Goal: Register for event/course

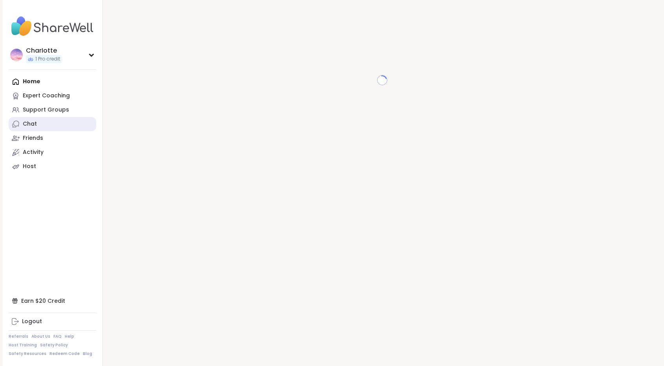
click at [63, 122] on link "Chat" at bounding box center [53, 124] width 88 height 14
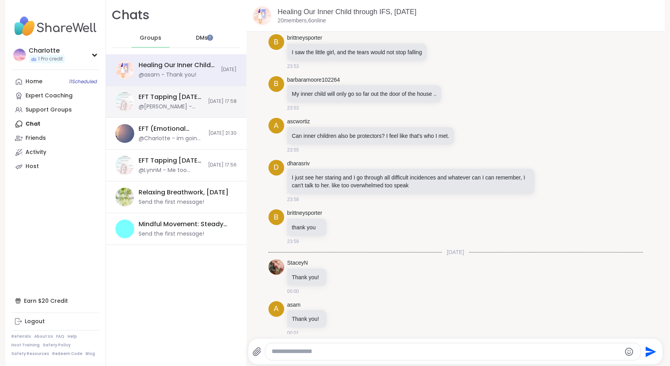
click at [131, 109] on div "EFT Tapping Thursday Practice, Oct 09 @marika_makes_time_to_rebloom - Thank you…" at bounding box center [176, 102] width 140 height 32
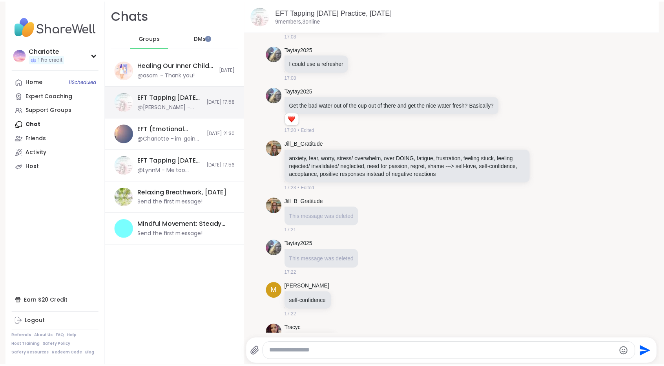
scroll to position [1258, 0]
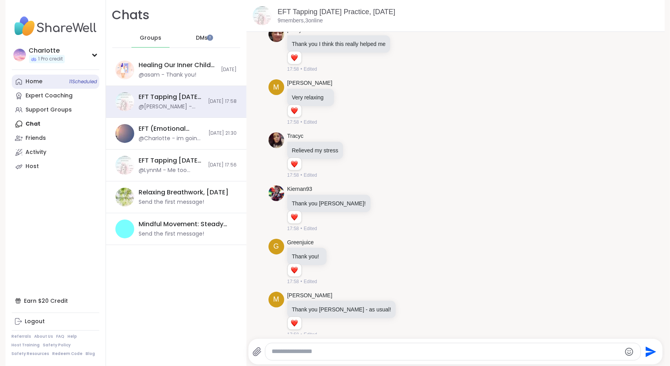
click at [39, 81] on link "Home 11 Scheduled" at bounding box center [56, 82] width 88 height 14
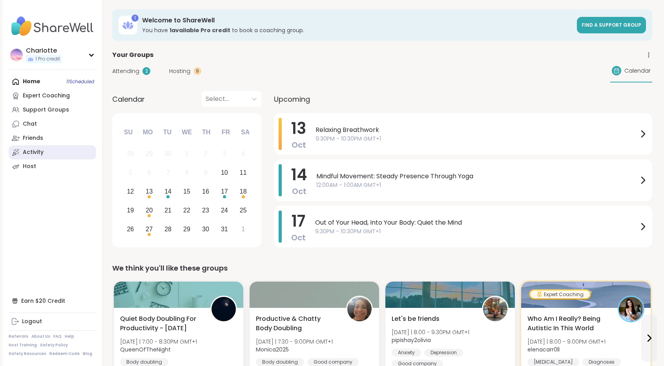
click at [39, 151] on div "Activity" at bounding box center [33, 152] width 21 height 8
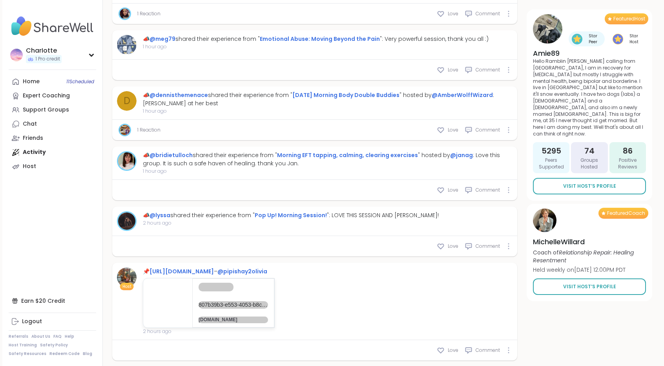
scroll to position [819, 0]
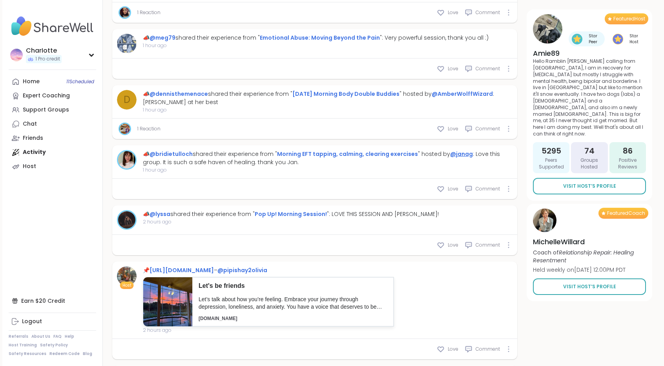
click at [462, 150] on link "@janag" at bounding box center [461, 154] width 23 height 8
type textarea "*"
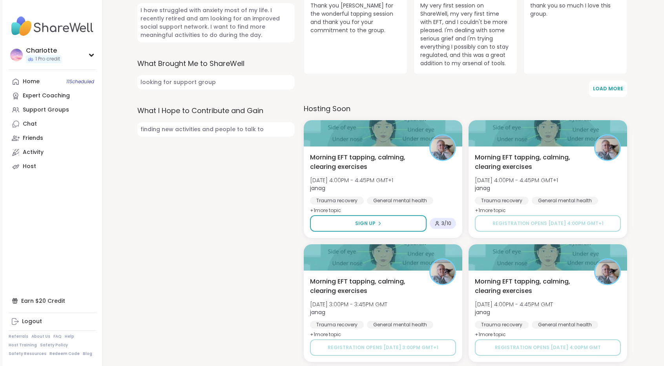
scroll to position [277, 0]
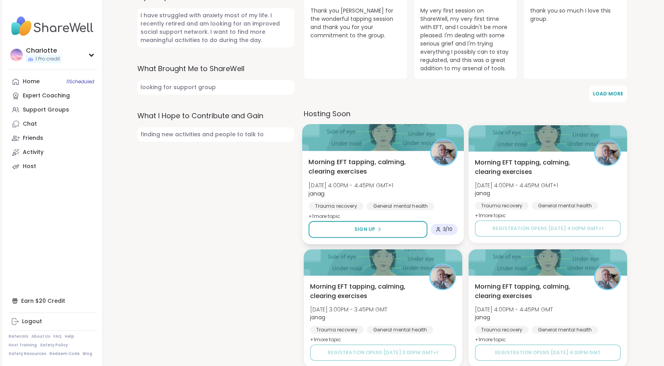
click at [411, 164] on span "Morning EFT tapping, calming, clearing exercises" at bounding box center [364, 166] width 113 height 19
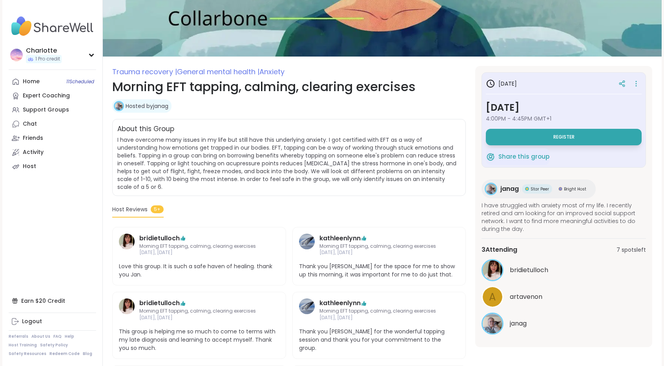
scroll to position [51, 0]
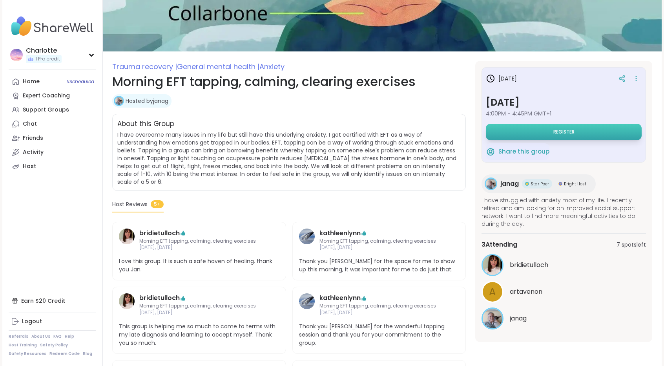
click at [572, 137] on button "Register" at bounding box center [564, 132] width 156 height 16
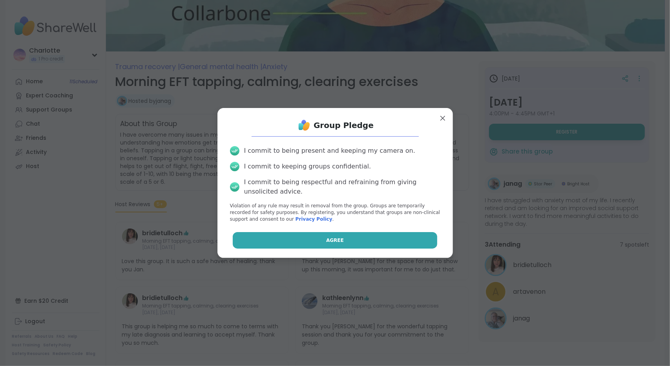
click at [325, 233] on button "Agree" at bounding box center [335, 240] width 204 height 16
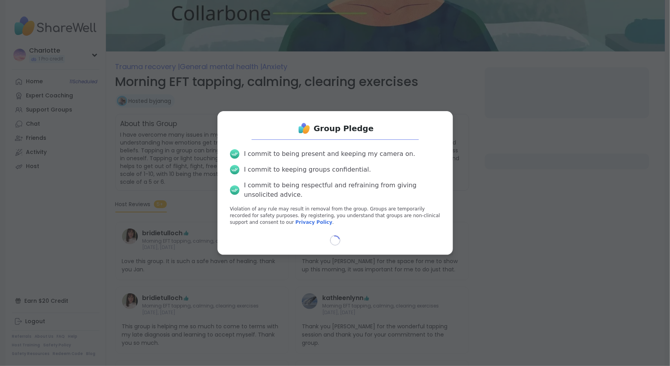
select select "**"
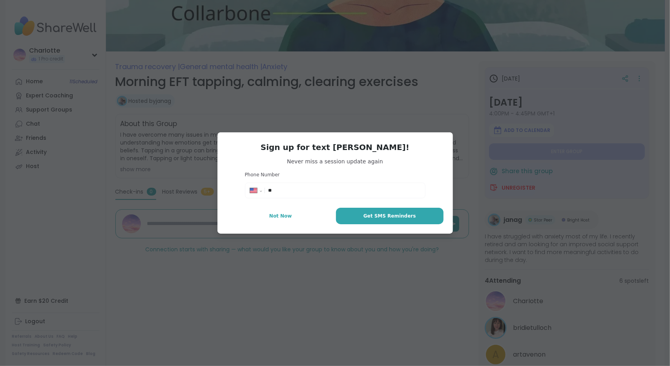
click at [631, 97] on div "**********" at bounding box center [335, 183] width 660 height 366
click at [284, 219] on span "Not Now" at bounding box center [280, 215] width 23 height 7
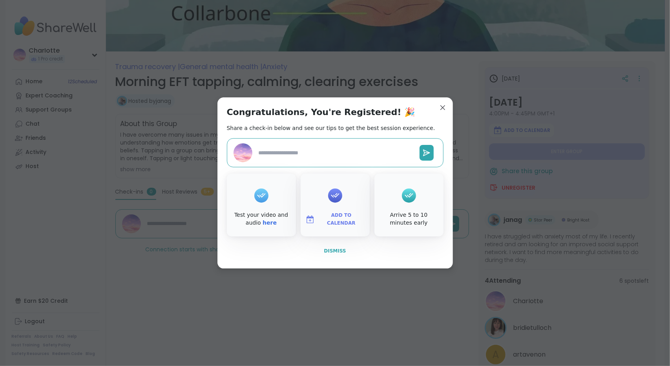
click at [326, 254] on button "Dismiss" at bounding box center [335, 251] width 217 height 16
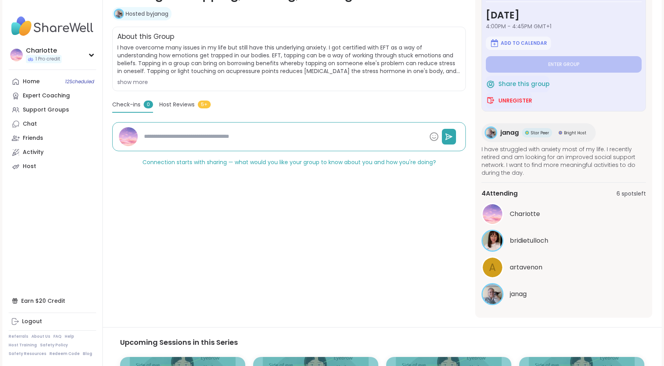
scroll to position [140, 0]
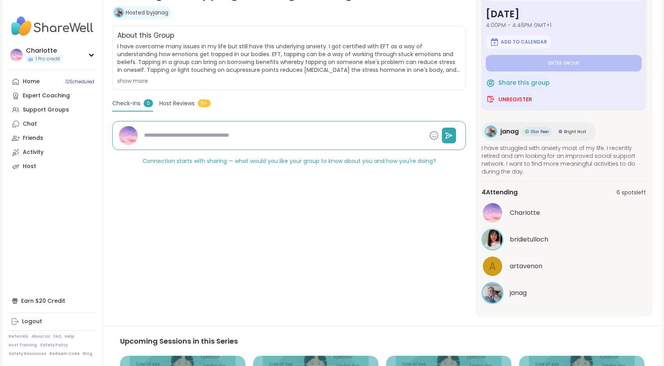
click at [180, 109] on div "Host Reviews 5+" at bounding box center [184, 104] width 51 height 11
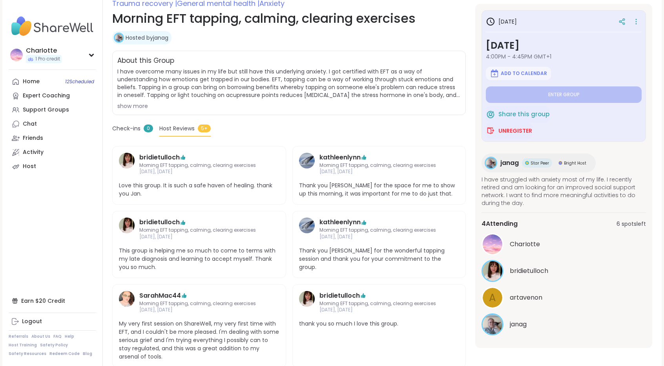
scroll to position [118, 0]
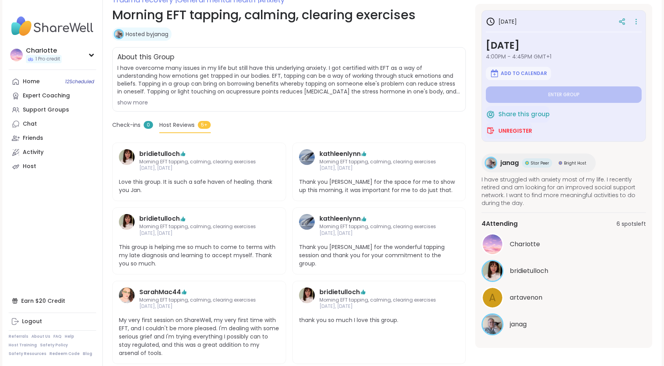
click at [502, 164] on span "janag" at bounding box center [509, 162] width 18 height 9
click at [46, 149] on link "Activity" at bounding box center [53, 152] width 88 height 14
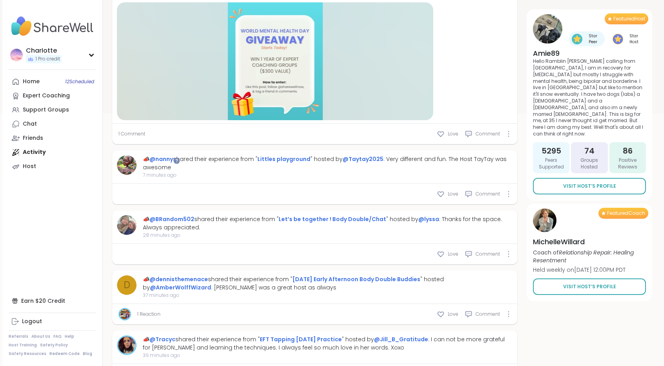
scroll to position [363, 0]
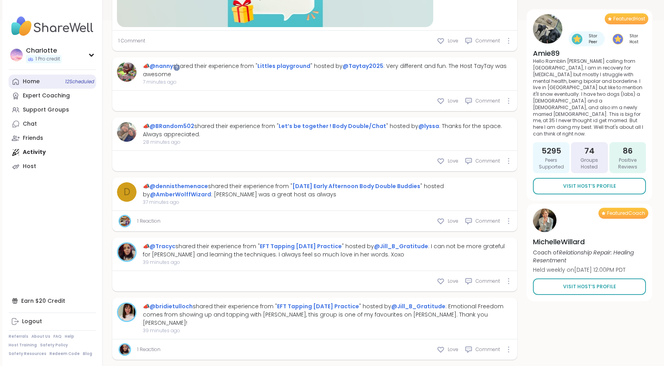
click at [63, 78] on link "Home 12 Scheduled" at bounding box center [53, 82] width 88 height 14
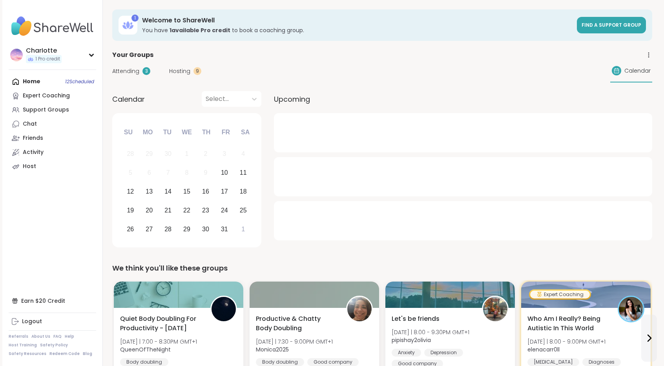
click at [132, 69] on span "Attending" at bounding box center [125, 71] width 27 height 8
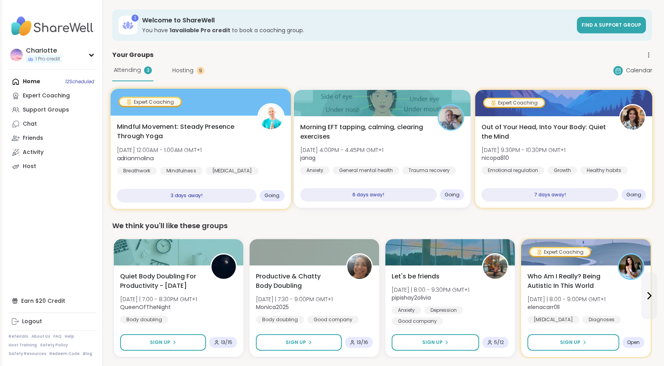
click at [241, 104] on div at bounding box center [200, 102] width 181 height 27
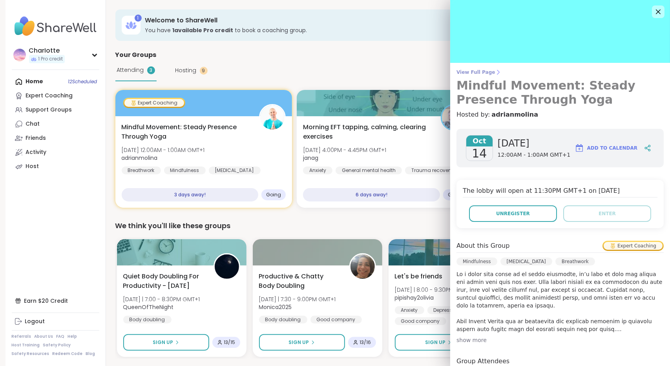
click at [463, 76] on link "View Full Page Mindful Movement: Steady Presence Through Yoga" at bounding box center [559, 88] width 207 height 38
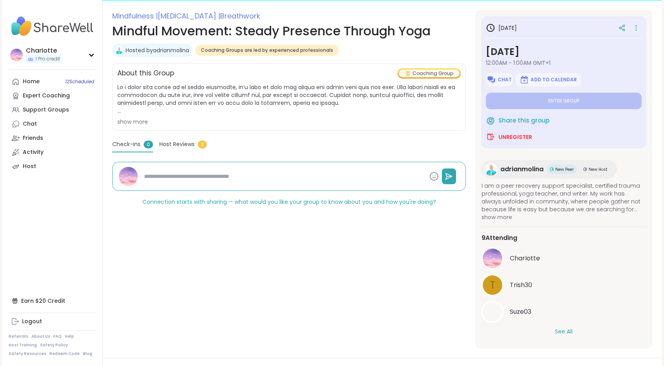
scroll to position [109, 0]
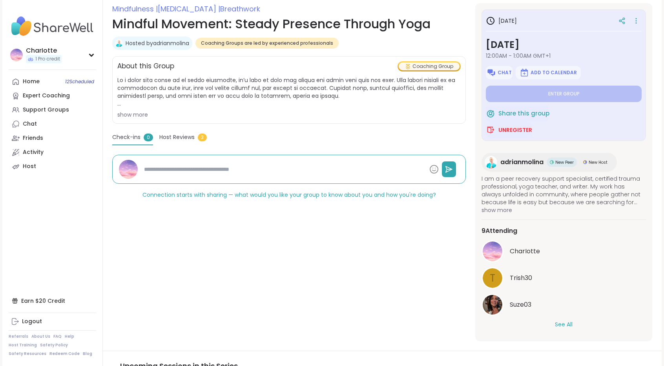
click at [562, 326] on button "See All" at bounding box center [564, 324] width 18 height 8
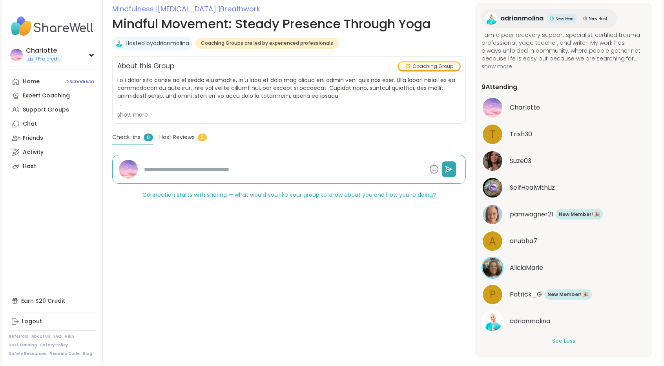
scroll to position [0, 0]
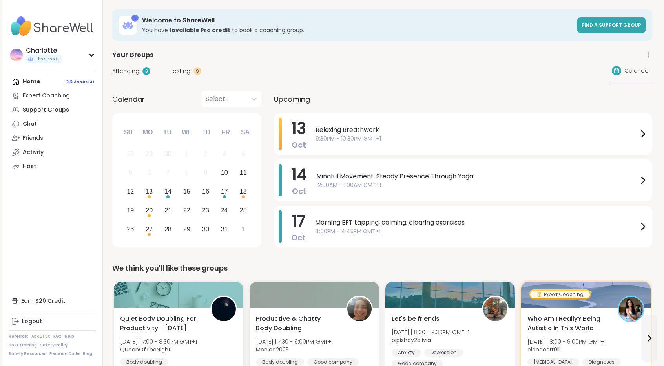
click at [120, 73] on span "Attending" at bounding box center [125, 71] width 27 height 8
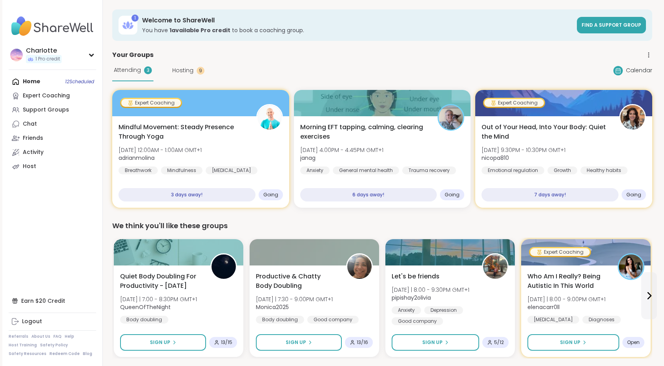
click at [181, 66] on div "Attending 3 Hosting 9" at bounding box center [158, 71] width 92 height 22
click at [181, 71] on span "Hosting" at bounding box center [182, 70] width 21 height 8
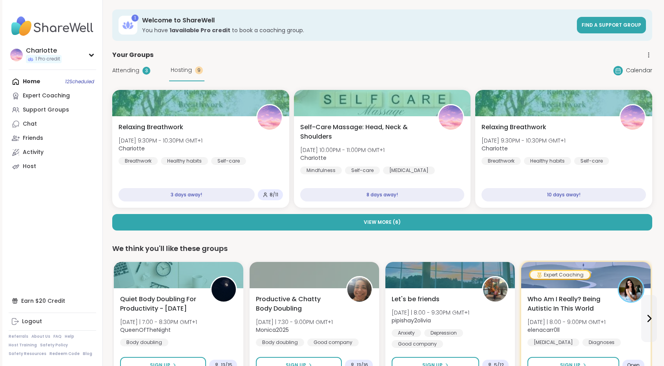
click at [320, 55] on div "Your Groups" at bounding box center [382, 54] width 540 height 9
click at [74, 56] on div "CharIotte 1 Pro credit" at bounding box center [53, 55] width 88 height 20
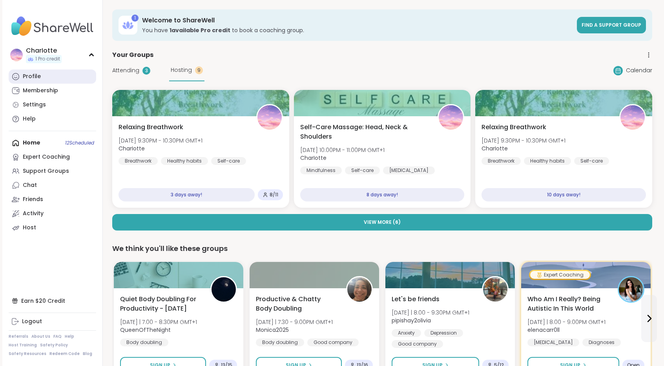
click at [60, 71] on link "Profile" at bounding box center [53, 76] width 88 height 14
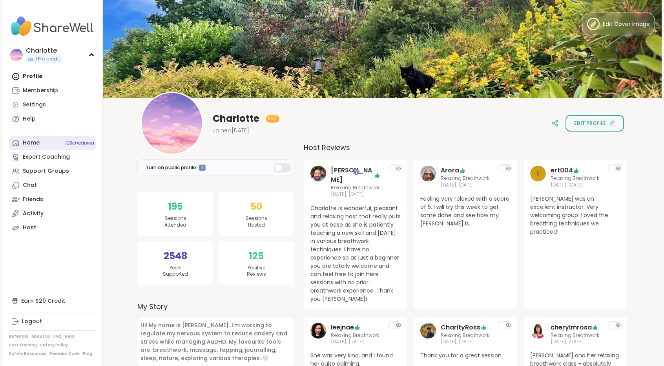
click at [46, 144] on link "Home 12 Scheduled" at bounding box center [53, 143] width 88 height 14
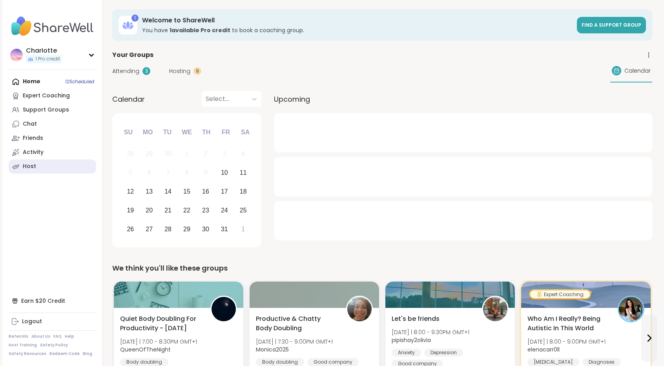
click at [44, 161] on link "Host" at bounding box center [53, 166] width 88 height 14
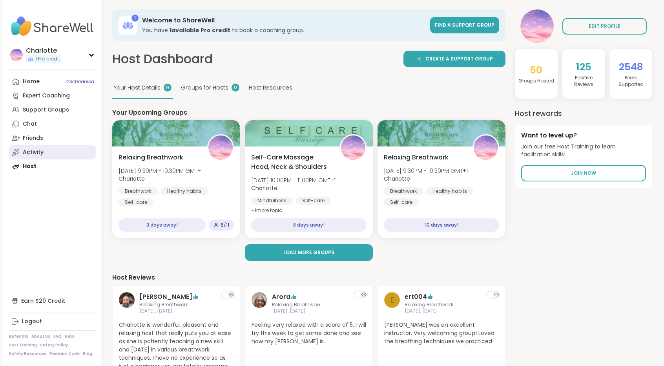
click at [46, 154] on link "Activity" at bounding box center [53, 152] width 88 height 14
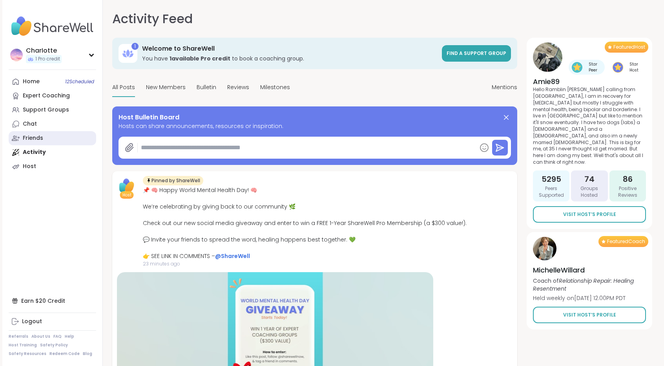
click at [36, 139] on div "Friends" at bounding box center [33, 138] width 20 height 8
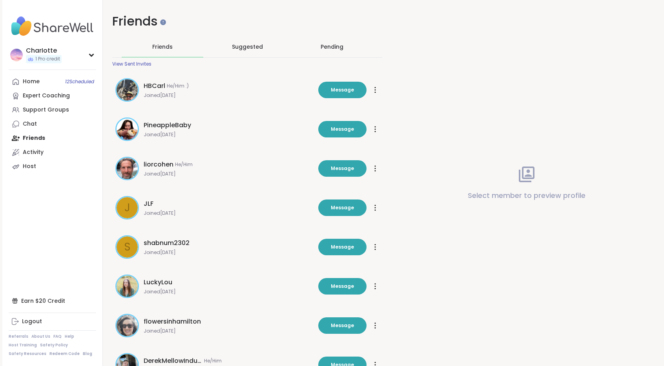
click at [341, 48] on div "Pending" at bounding box center [332, 47] width 23 height 8
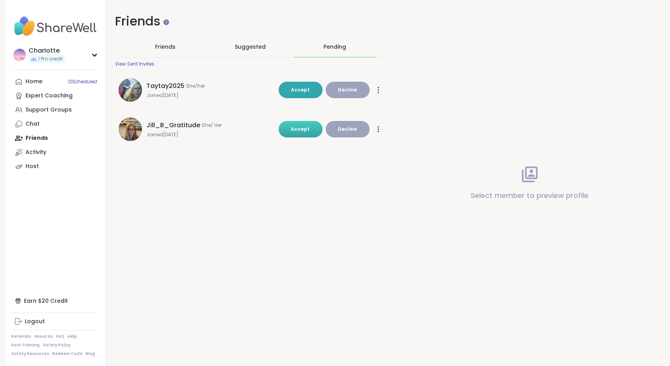
click at [301, 126] on span "Accept" at bounding box center [300, 129] width 19 height 7
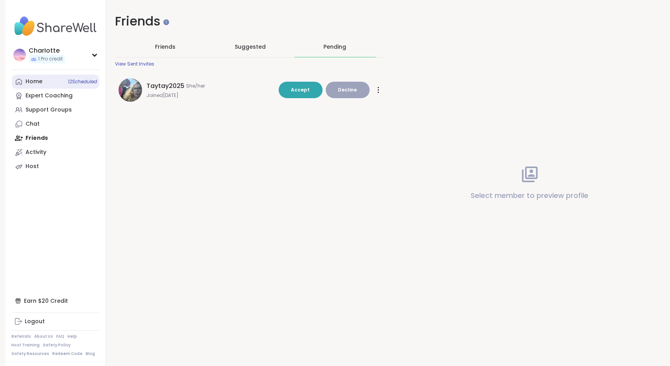
click at [52, 81] on link "Home 12 Scheduled" at bounding box center [56, 82] width 88 height 14
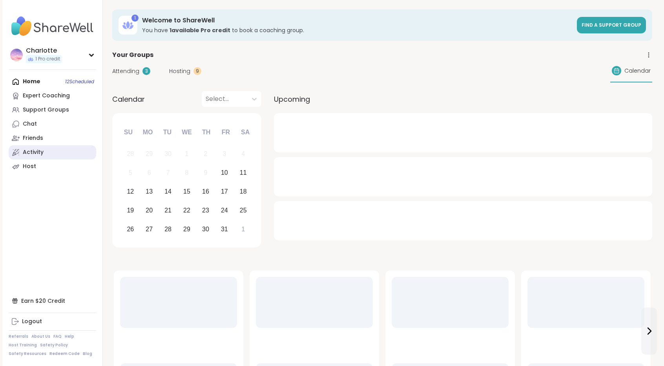
click at [42, 153] on div "Activity" at bounding box center [33, 152] width 21 height 8
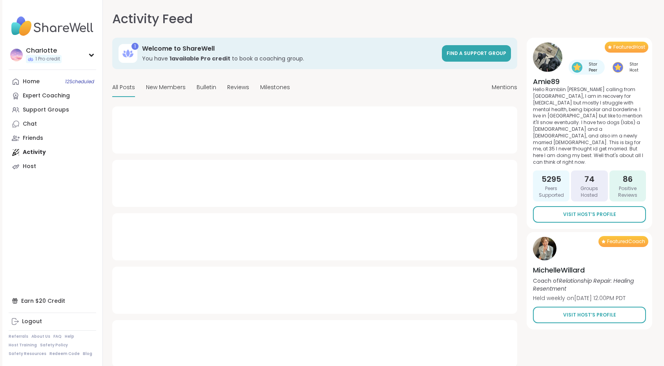
type textarea "*"
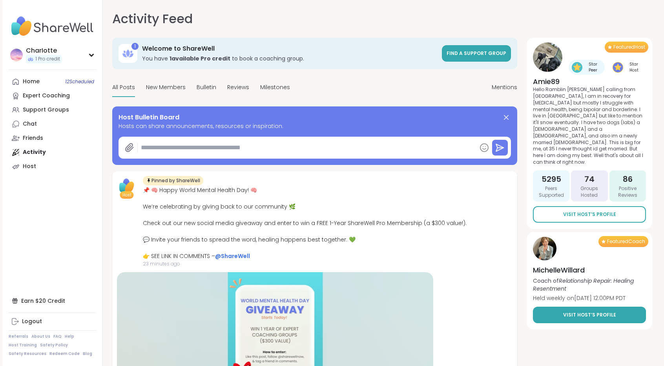
click at [566, 311] on span "Visit Host’s Profile" at bounding box center [589, 314] width 53 height 7
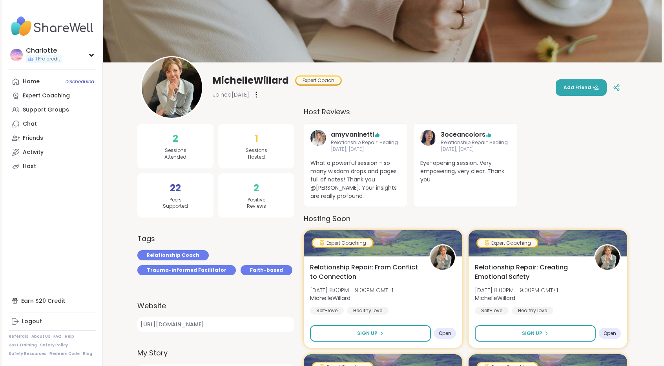
scroll to position [59, 0]
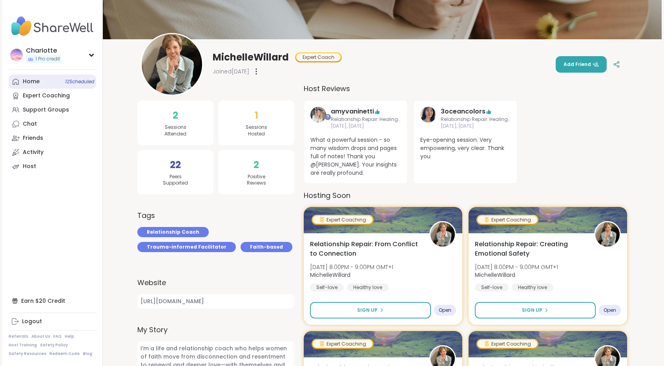
click at [65, 80] on span "12 Scheduled" at bounding box center [79, 81] width 29 height 6
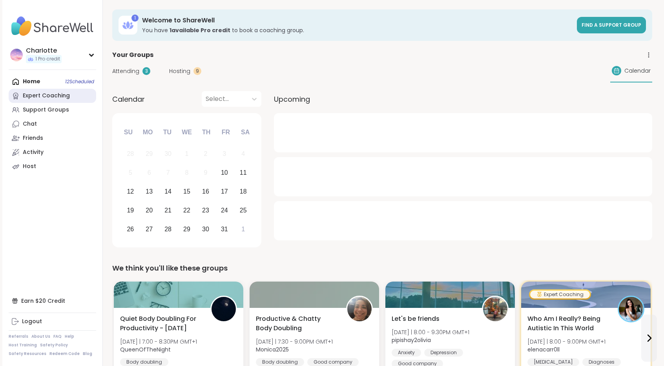
click at [58, 101] on link "Expert Coaching" at bounding box center [53, 96] width 88 height 14
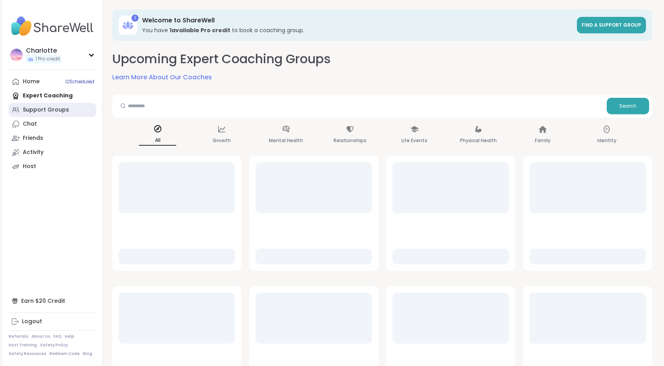
click at [56, 107] on div "Support Groups" at bounding box center [46, 110] width 46 height 8
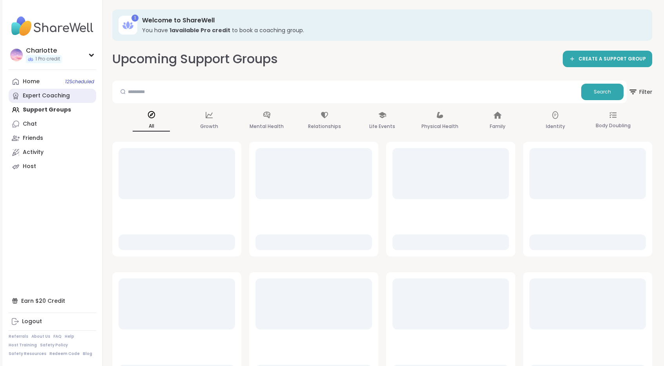
click at [61, 90] on link "Expert Coaching" at bounding box center [53, 96] width 88 height 14
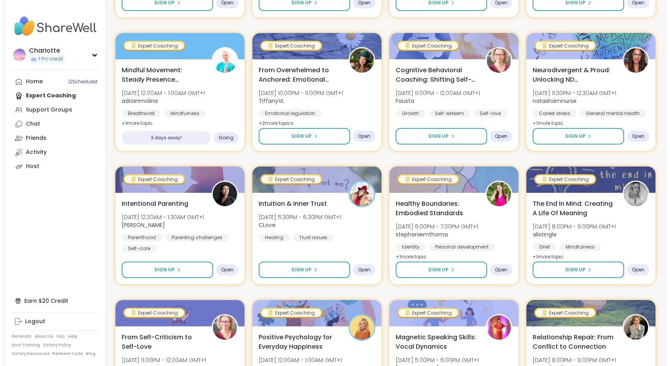
scroll to position [265, 0]
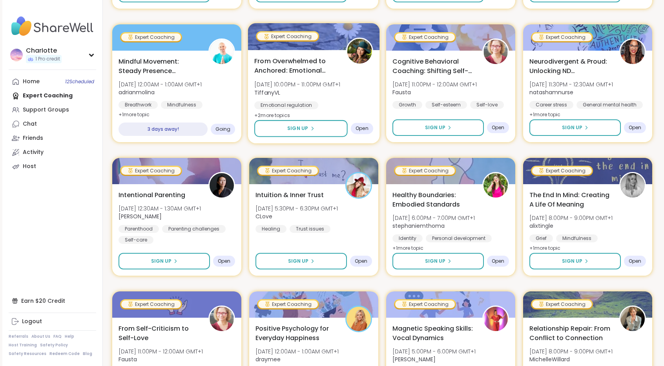
click at [269, 62] on span "From Overwhelmed to Anchored: Emotional Regulation" at bounding box center [295, 65] width 83 height 19
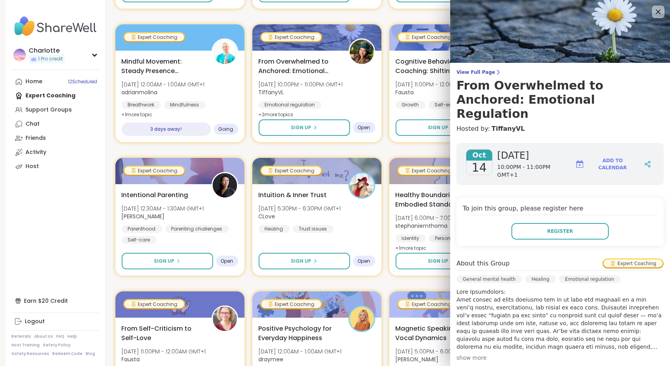
drag, startPoint x: 657, startPoint y: 125, endPoint x: 661, endPoint y: 141, distance: 16.3
click at [661, 141] on div "View Full Page From Overwhelmed to Anchored: Emotional Regulation Hosted by: Ti…" at bounding box center [560, 183] width 220 height 366
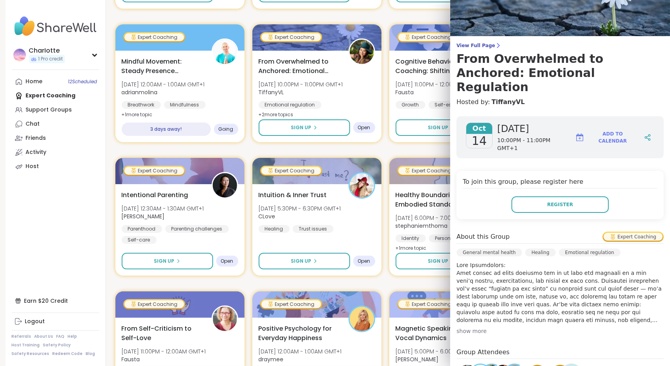
scroll to position [21, 0]
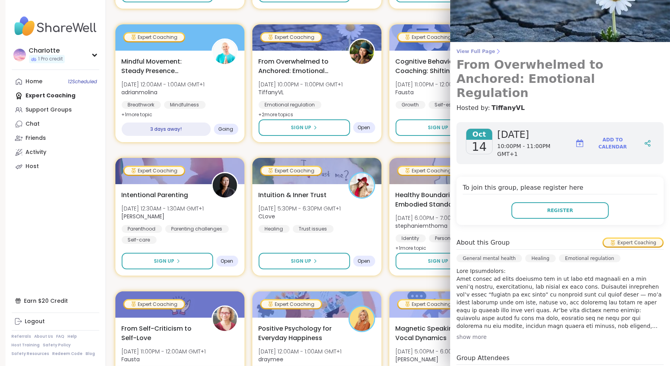
click at [478, 52] on span "View Full Page" at bounding box center [559, 51] width 207 height 6
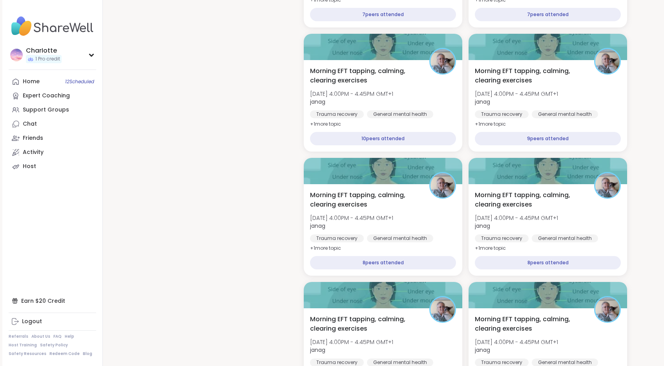
scroll to position [1027, 0]
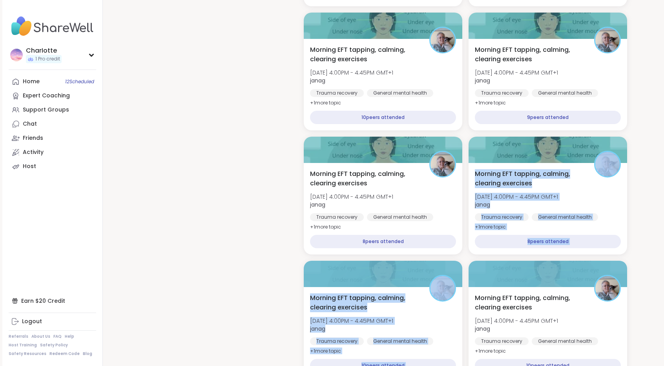
drag, startPoint x: 662, startPoint y: 263, endPoint x: 670, endPoint y: 150, distance: 114.0
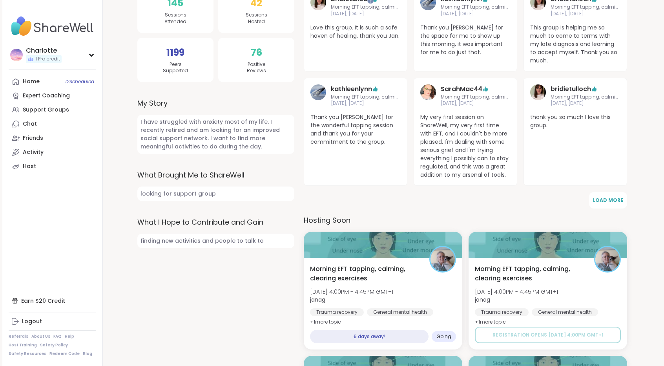
scroll to position [0, 0]
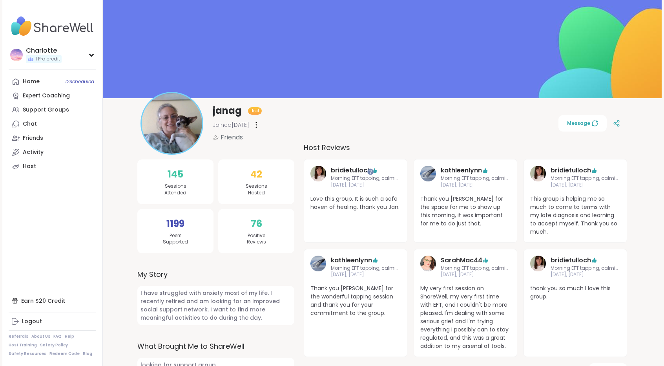
click at [642, 114] on div "janag Host Joined Feb 2024 Friends Message" at bounding box center [382, 123] width 559 height 63
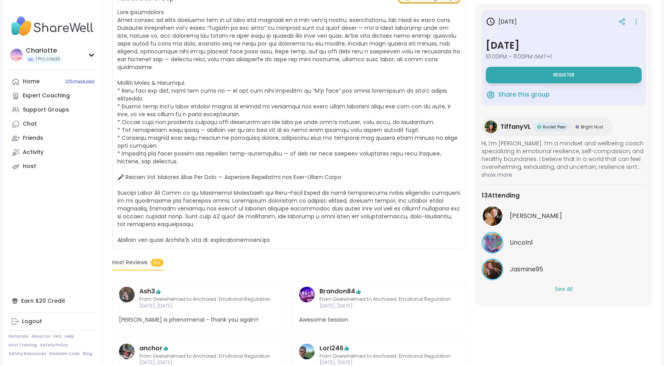
click at [562, 292] on button "See All" at bounding box center [564, 289] width 18 height 8
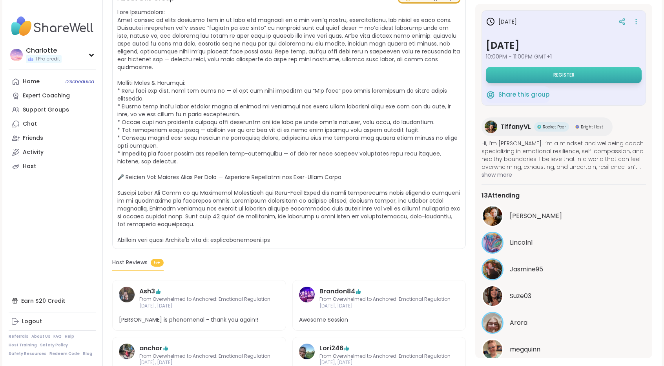
click at [583, 77] on button "Register" at bounding box center [564, 75] width 156 height 16
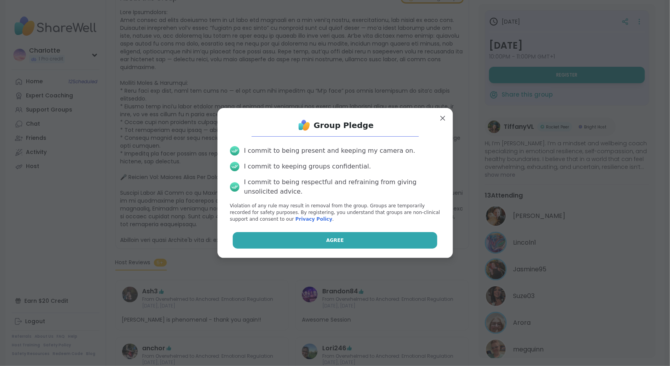
click at [280, 246] on button "Agree" at bounding box center [335, 240] width 204 height 16
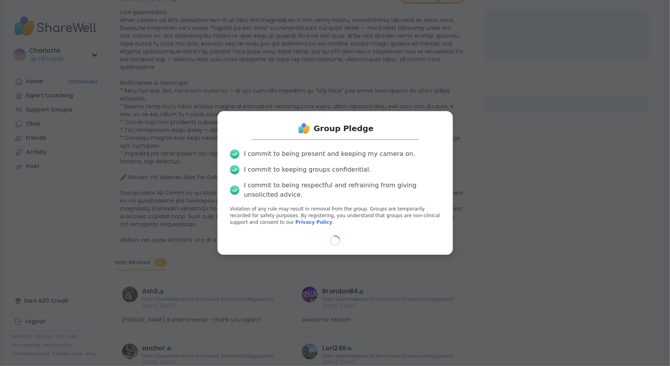
select select "**"
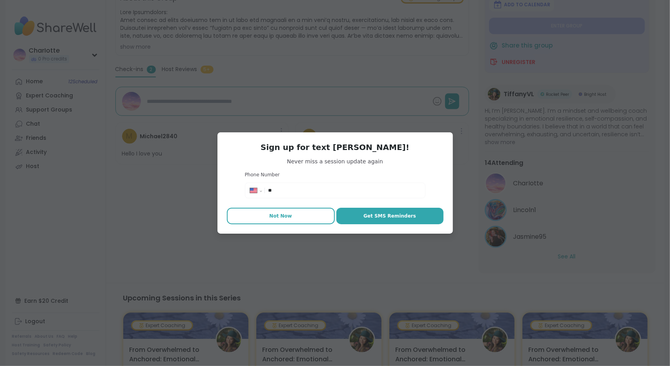
click at [288, 221] on button "Not Now" at bounding box center [281, 216] width 108 height 16
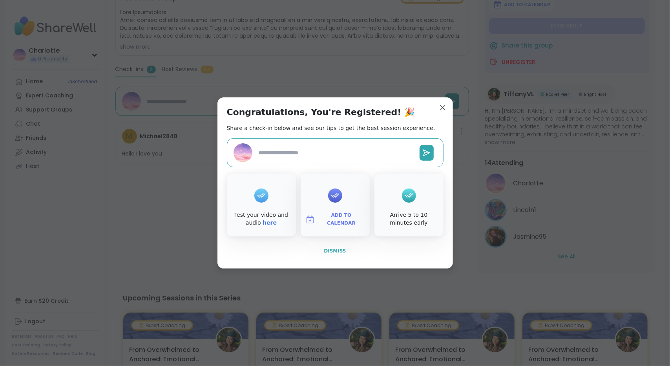
click at [327, 244] on button "Dismiss" at bounding box center [335, 251] width 217 height 16
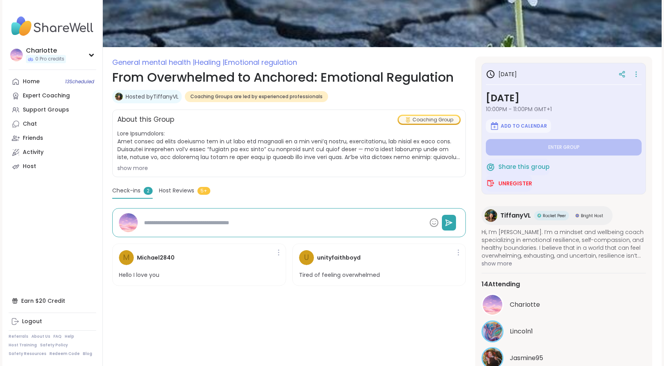
scroll to position [57, 0]
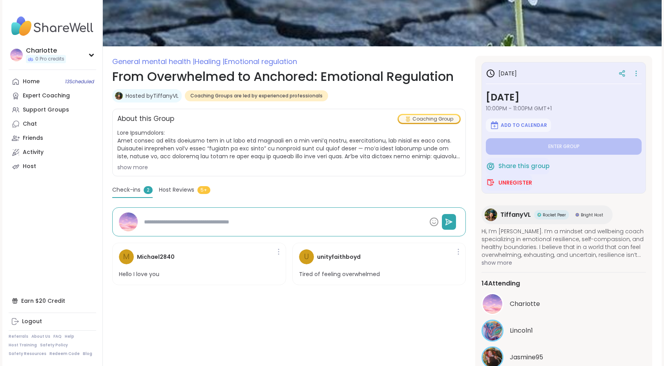
click at [515, 211] on span "TiffanyVL" at bounding box center [515, 214] width 31 height 9
type textarea "*"
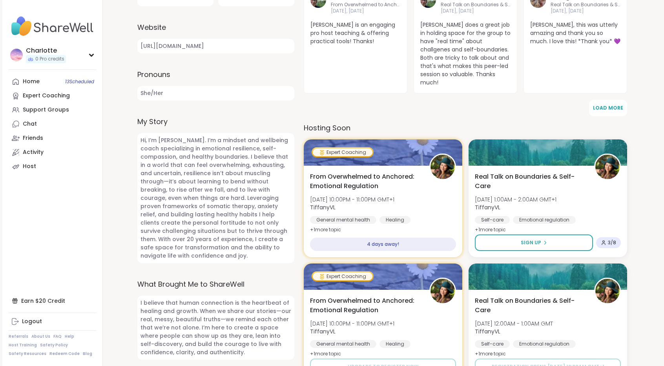
scroll to position [245, 0]
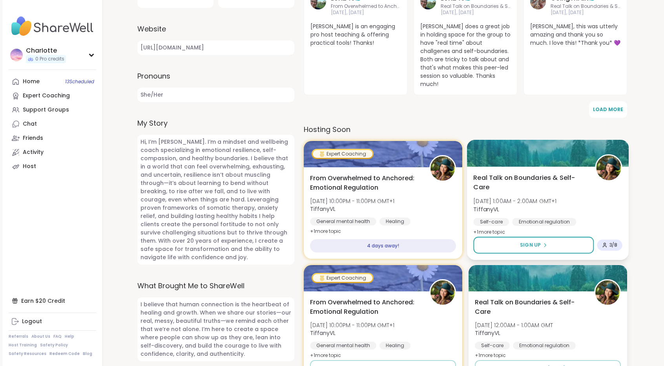
click at [593, 167] on div "Real Talk on Boundaries & Self-Care Fri, Oct 17 | 1:00AM - 2:00AM GMT+1 Tiffany…" at bounding box center [548, 213] width 162 height 93
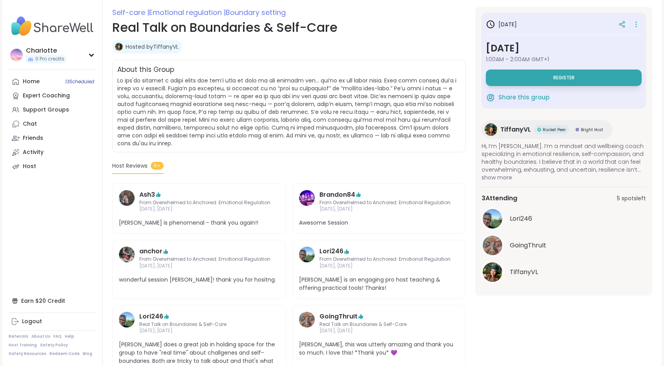
scroll to position [104, 0]
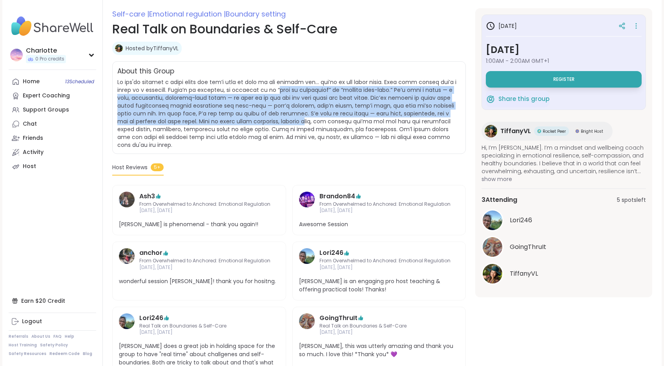
drag, startPoint x: 284, startPoint y: 124, endPoint x: 270, endPoint y: 90, distance: 37.2
click at [270, 90] on span at bounding box center [286, 113] width 339 height 71
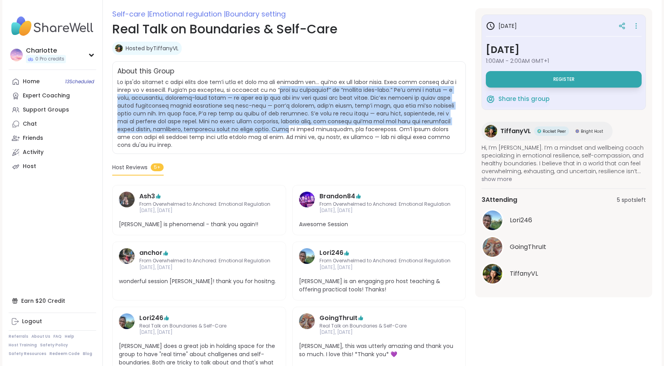
drag, startPoint x: 270, startPoint y: 90, endPoint x: 256, endPoint y: 132, distance: 44.7
click at [256, 132] on span at bounding box center [286, 113] width 339 height 71
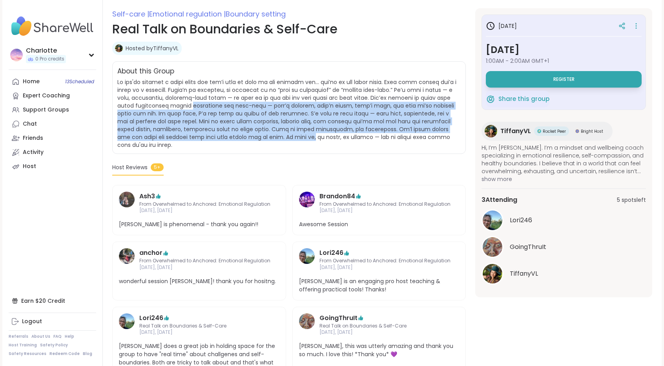
drag, startPoint x: 256, startPoint y: 132, endPoint x: 173, endPoint y: 99, distance: 89.1
click at [173, 99] on span at bounding box center [286, 113] width 339 height 71
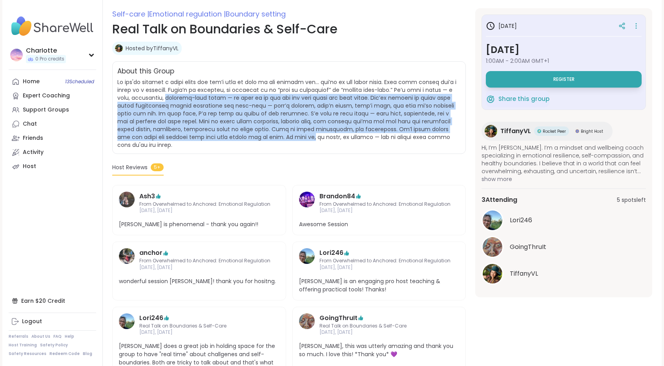
click at [173, 99] on span at bounding box center [286, 113] width 339 height 71
drag, startPoint x: 173, startPoint y: 99, endPoint x: 394, endPoint y: 128, distance: 222.7
click at [394, 128] on span at bounding box center [286, 113] width 339 height 71
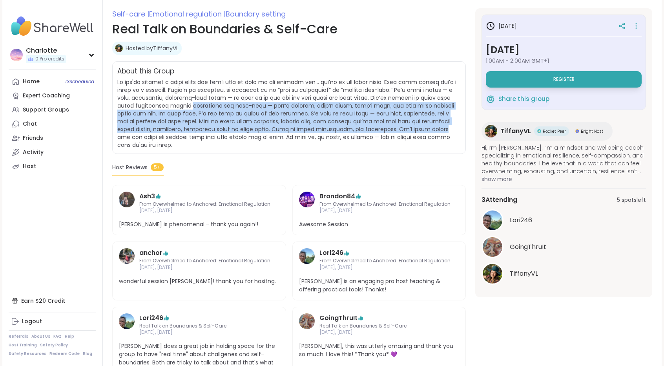
drag, startPoint x: 394, startPoint y: 128, endPoint x: 176, endPoint y: 97, distance: 220.7
click at [176, 97] on span at bounding box center [286, 113] width 339 height 71
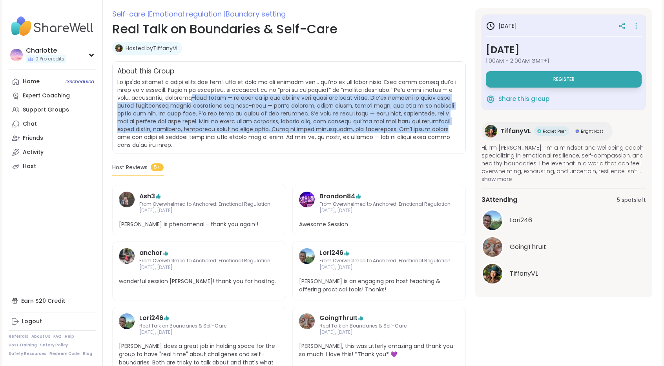
click at [176, 97] on span at bounding box center [286, 113] width 339 height 71
drag, startPoint x: 176, startPoint y: 97, endPoint x: 385, endPoint y: 128, distance: 211.0
click at [385, 128] on span at bounding box center [286, 113] width 339 height 71
drag, startPoint x: 385, startPoint y: 128, endPoint x: 178, endPoint y: 94, distance: 209.6
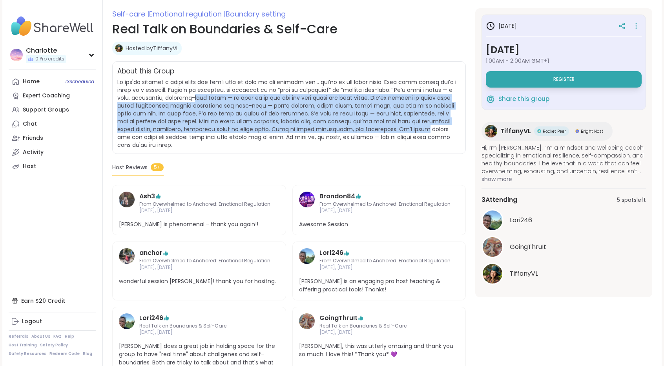
click at [178, 94] on span at bounding box center [286, 113] width 339 height 71
drag, startPoint x: 178, startPoint y: 94, endPoint x: 362, endPoint y: 131, distance: 187.8
click at [362, 131] on span at bounding box center [286, 113] width 339 height 71
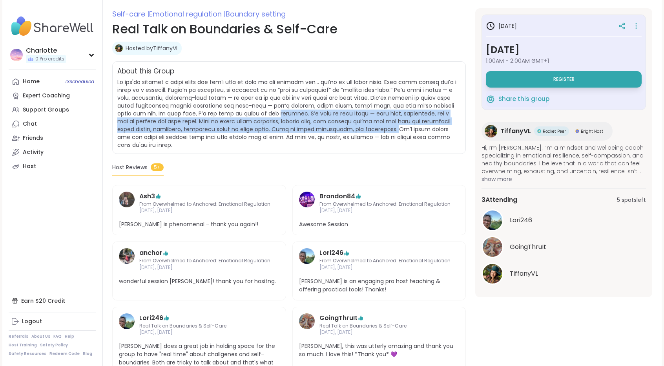
drag, startPoint x: 362, startPoint y: 131, endPoint x: 270, endPoint y: 113, distance: 93.3
click at [270, 113] on span at bounding box center [286, 113] width 339 height 71
drag, startPoint x: 270, startPoint y: 113, endPoint x: 272, endPoint y: 131, distance: 18.9
click at [272, 131] on span at bounding box center [286, 113] width 339 height 71
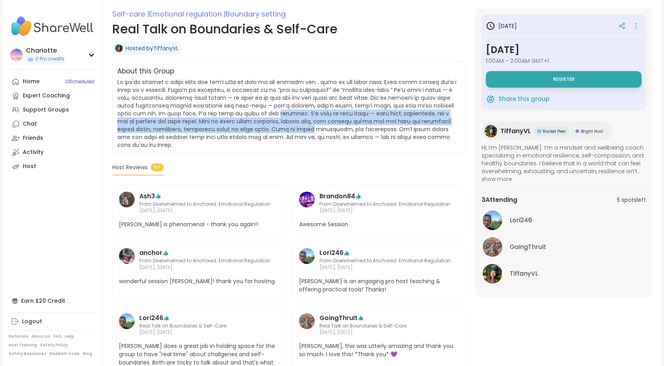
click at [272, 131] on span at bounding box center [286, 113] width 339 height 71
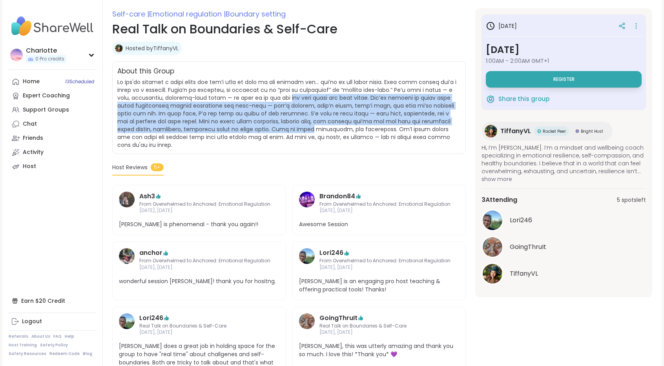
drag, startPoint x: 272, startPoint y: 131, endPoint x: 282, endPoint y: 97, distance: 36.1
click at [282, 97] on span at bounding box center [286, 113] width 339 height 71
drag, startPoint x: 282, startPoint y: 97, endPoint x: 283, endPoint y: 127, distance: 29.8
click at [283, 127] on span at bounding box center [286, 113] width 339 height 71
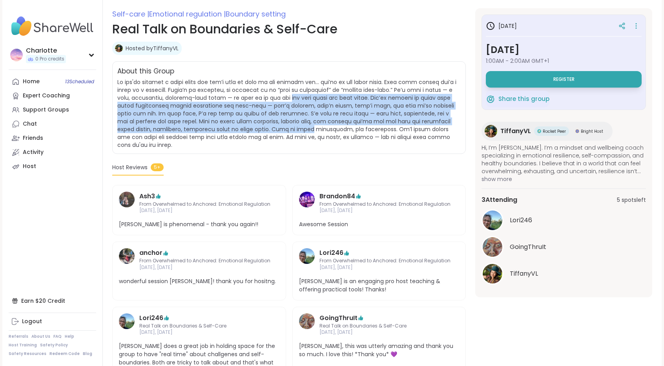
click at [283, 127] on span at bounding box center [286, 113] width 339 height 71
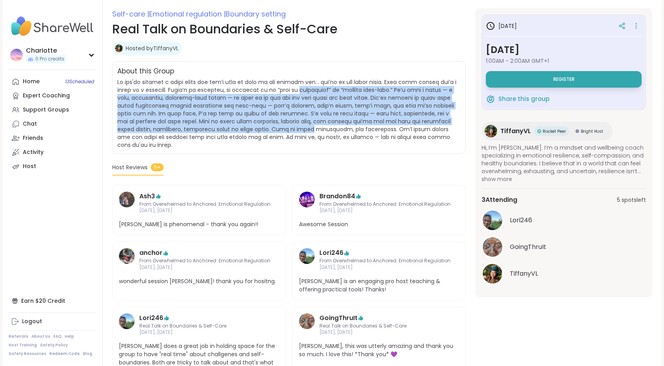
drag, startPoint x: 283, startPoint y: 127, endPoint x: 305, endPoint y: 88, distance: 44.5
click at [305, 88] on span at bounding box center [286, 113] width 339 height 71
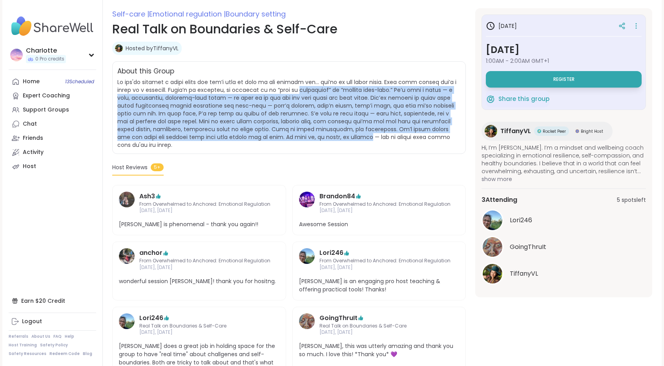
drag, startPoint x: 305, startPoint y: 88, endPoint x: 297, endPoint y: 139, distance: 50.9
click at [297, 139] on span at bounding box center [286, 113] width 339 height 71
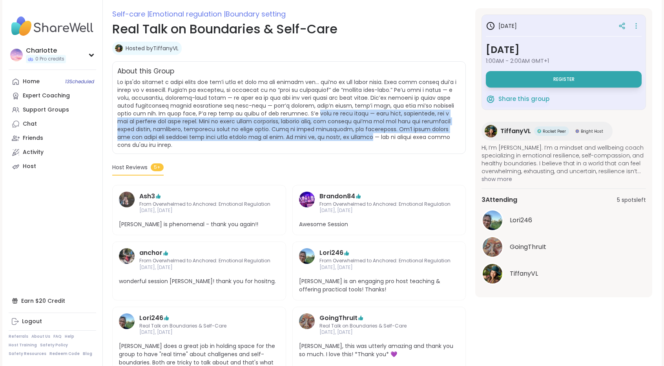
drag, startPoint x: 297, startPoint y: 139, endPoint x: 296, endPoint y: 114, distance: 24.7
click at [296, 114] on span at bounding box center [286, 113] width 339 height 71
drag, startPoint x: 296, startPoint y: 114, endPoint x: 291, endPoint y: 140, distance: 26.8
click at [291, 140] on span at bounding box center [288, 113] width 343 height 71
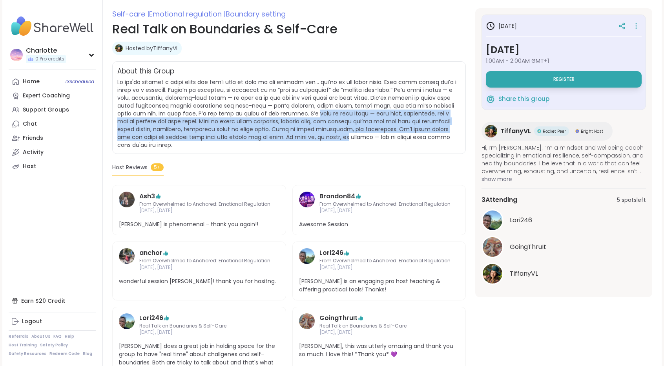
click at [291, 140] on span at bounding box center [288, 113] width 343 height 71
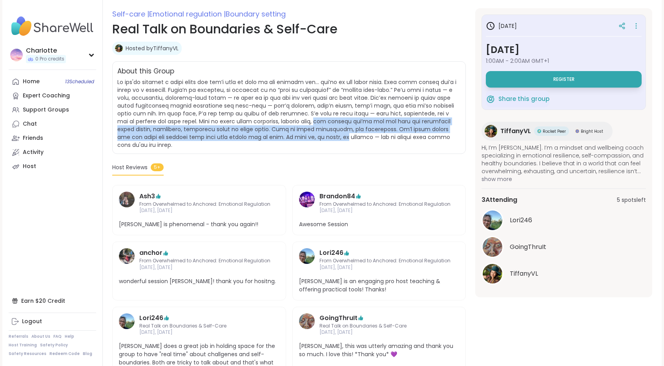
drag, startPoint x: 291, startPoint y: 140, endPoint x: 302, endPoint y: 113, distance: 29.4
click at [302, 113] on span at bounding box center [288, 113] width 343 height 71
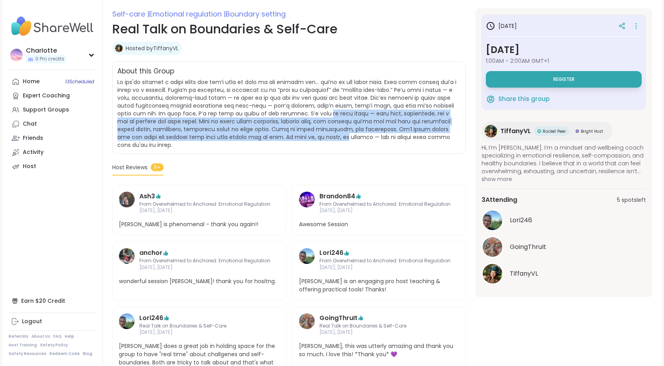
click at [302, 113] on span at bounding box center [286, 113] width 339 height 71
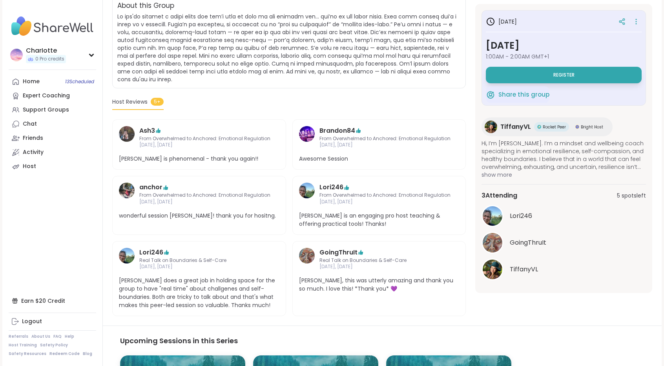
scroll to position [170, 0]
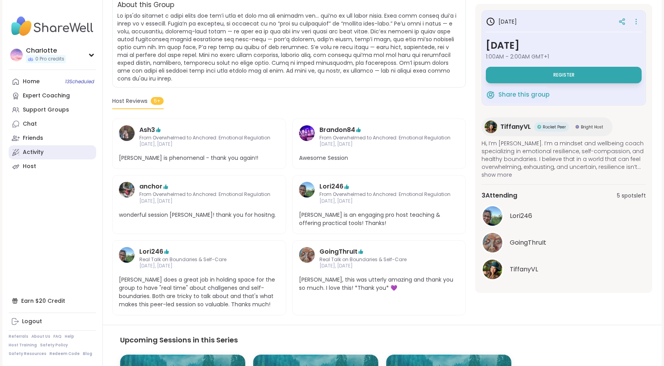
click at [43, 153] on div "Activity" at bounding box center [33, 152] width 21 height 8
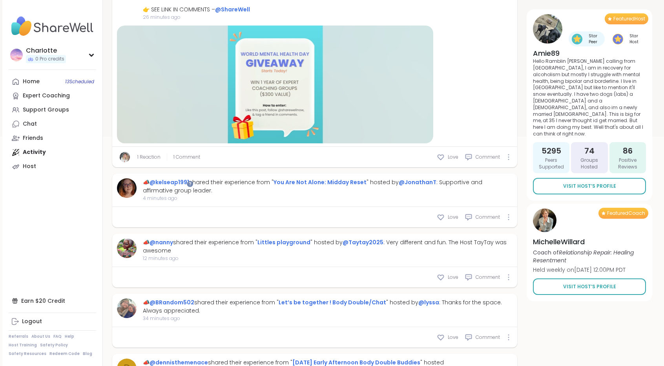
scroll to position [297, 0]
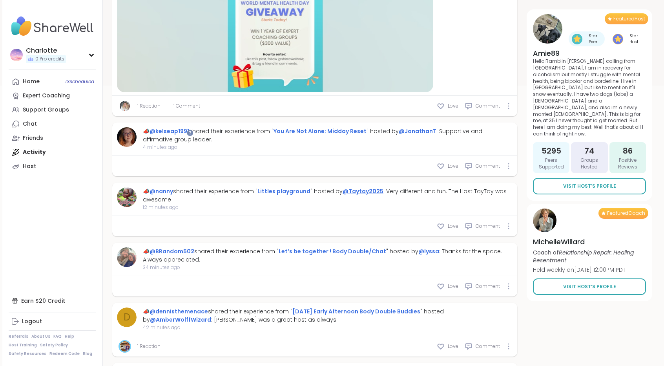
click at [373, 190] on link "@Taytay2025" at bounding box center [363, 191] width 41 height 8
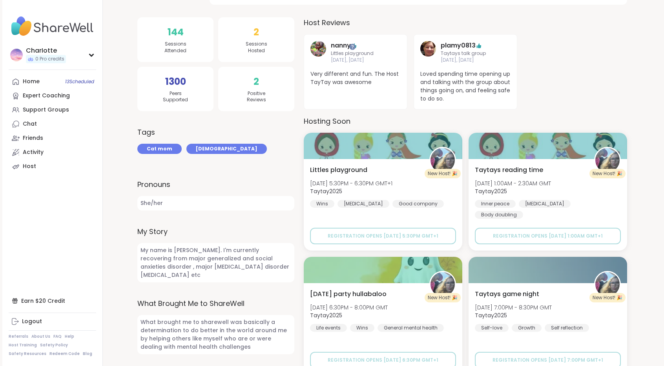
scroll to position [149, 0]
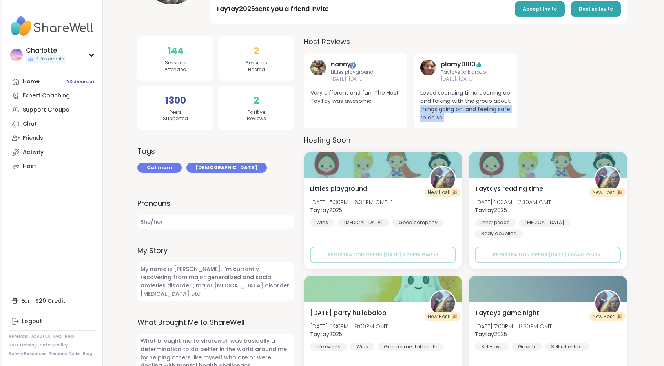
drag, startPoint x: 663, startPoint y: 98, endPoint x: 666, endPoint y: 130, distance: 32.7
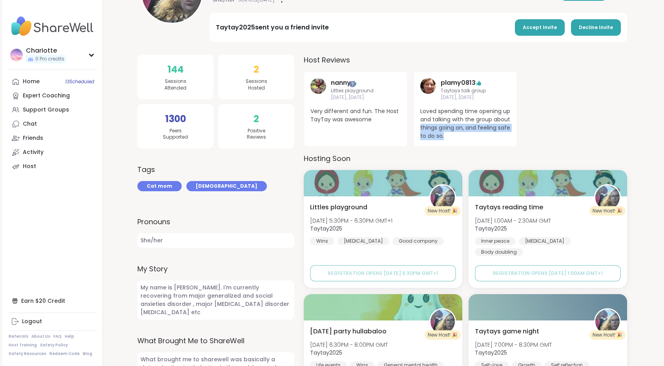
scroll to position [115, 0]
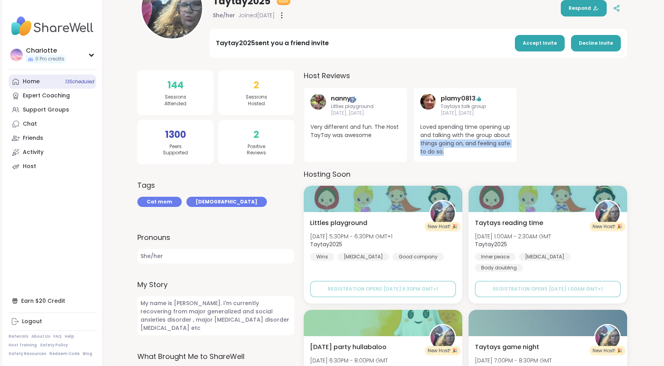
click at [33, 80] on div "Home 13 Scheduled" at bounding box center [31, 82] width 17 height 8
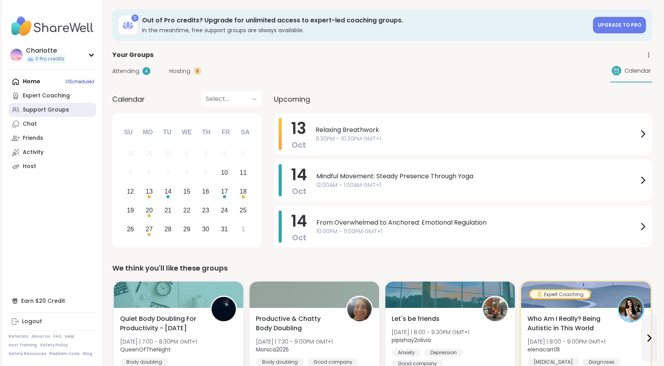
click at [48, 111] on div "Support Groups" at bounding box center [46, 110] width 46 height 8
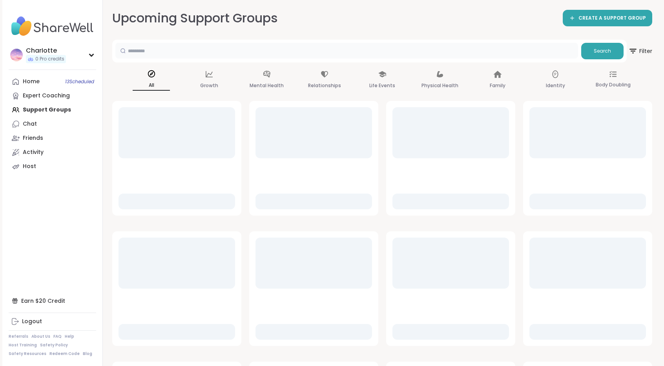
click at [170, 58] on input "text" at bounding box center [346, 51] width 463 height 16
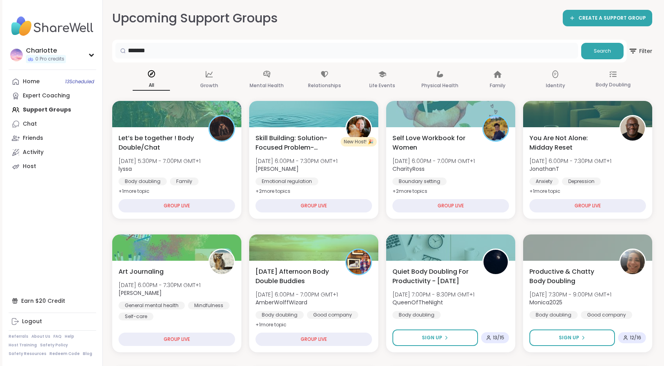
type input "*******"
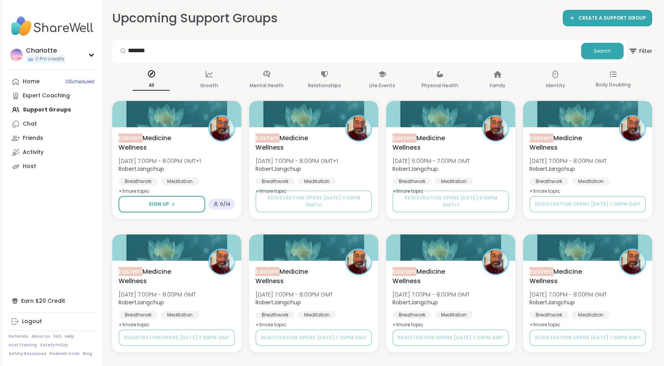
click at [356, 33] on div "Upcoming Support Groups CREATE A SUPPORT GROUP ******* Search Filter All Growth…" at bounding box center [382, 180] width 540 height 343
click at [213, 155] on div "Eastern Medicine Wellness [DATE] 7:00PM - 8:00PM GMT+1 RobertJangchup Breathwor…" at bounding box center [176, 165] width 119 height 64
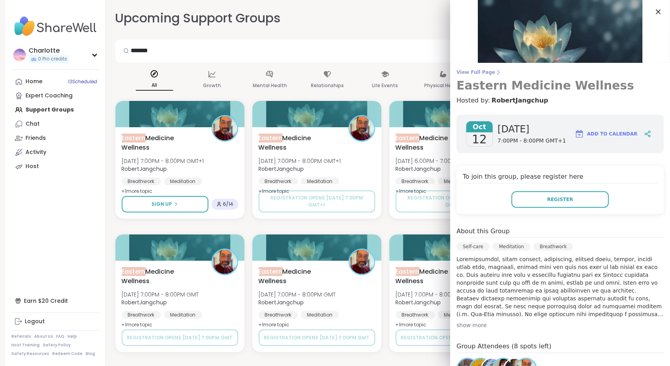
click at [478, 73] on span "View Full Page" at bounding box center [559, 72] width 207 height 6
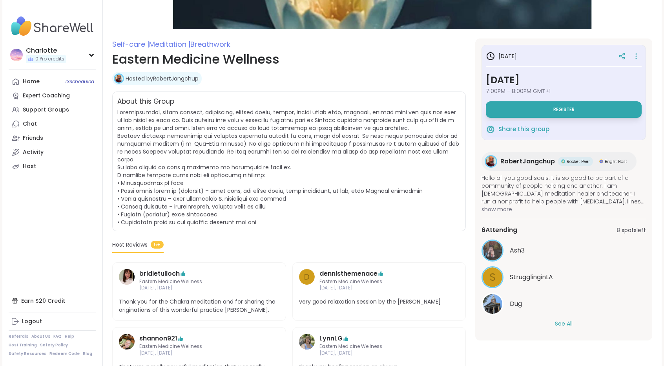
scroll to position [86, 0]
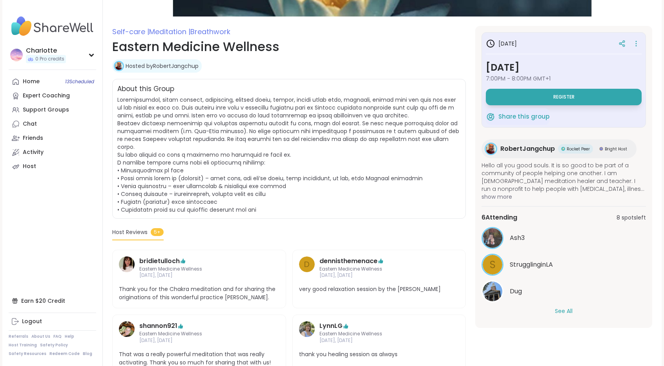
click at [564, 309] on button "See All" at bounding box center [564, 311] width 18 height 8
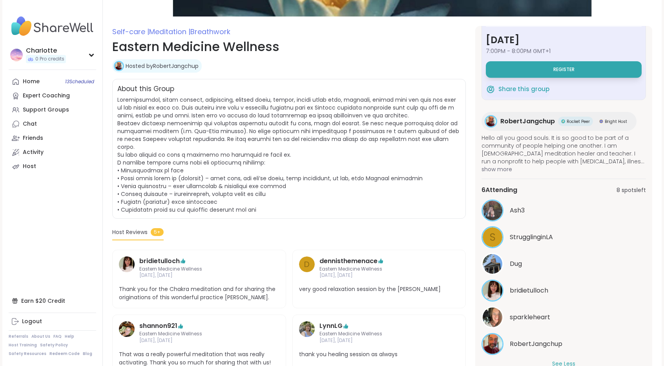
scroll to position [0, 0]
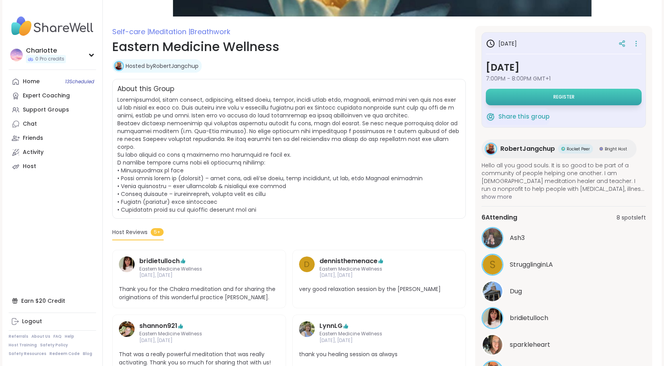
click at [587, 95] on button "Register" at bounding box center [564, 97] width 156 height 16
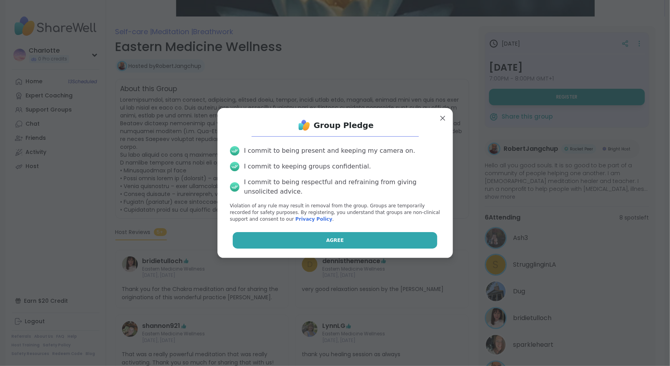
click at [340, 234] on button "Agree" at bounding box center [335, 240] width 204 height 16
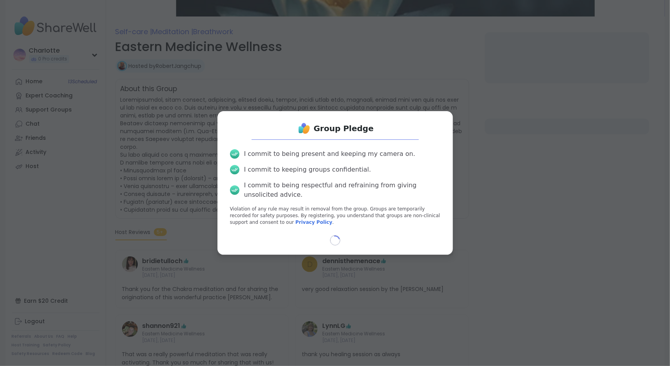
select select "**"
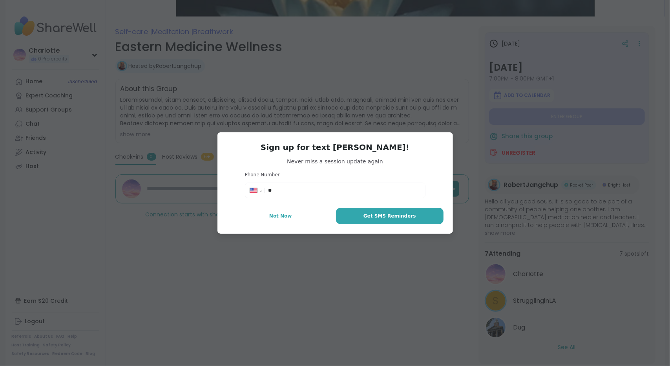
click at [289, 226] on div "**********" at bounding box center [334, 183] width 235 height 102
click at [293, 219] on button "Not Now" at bounding box center [281, 216] width 108 height 16
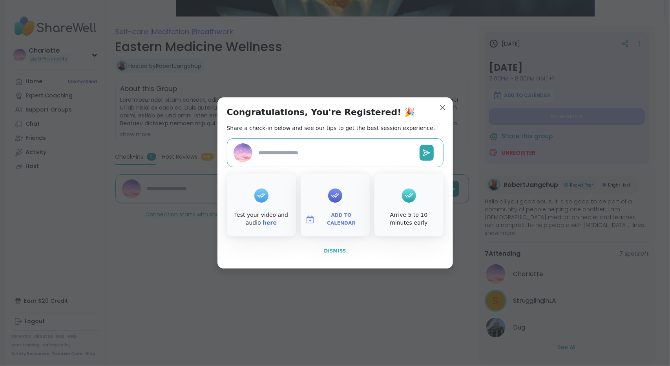
click at [327, 245] on button "Dismiss" at bounding box center [335, 251] width 217 height 16
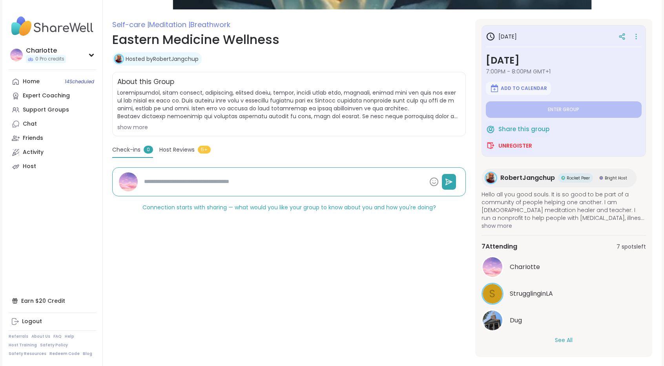
scroll to position [171, 0]
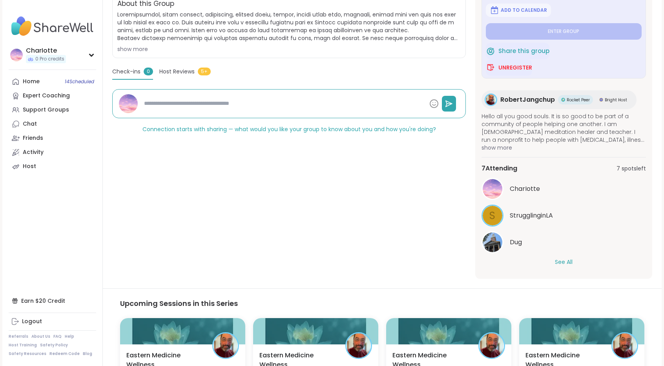
click at [560, 258] on button "See All" at bounding box center [564, 262] width 18 height 8
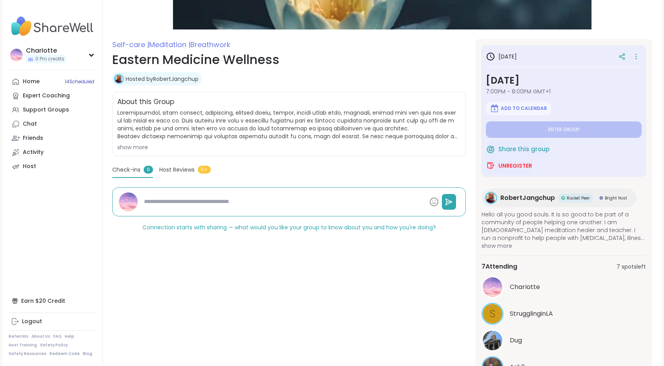
scroll to position [0, 0]
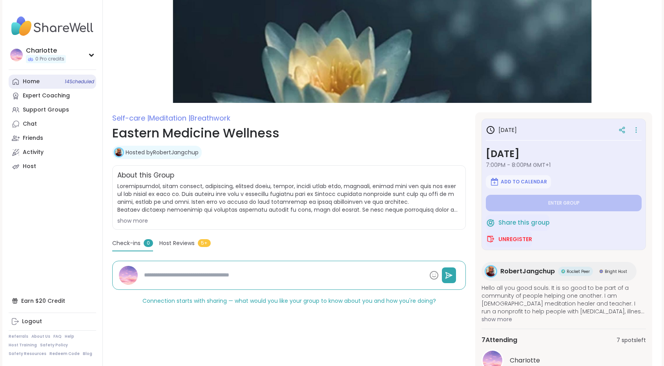
click at [40, 87] on link "Home 14 Scheduled" at bounding box center [53, 82] width 88 height 14
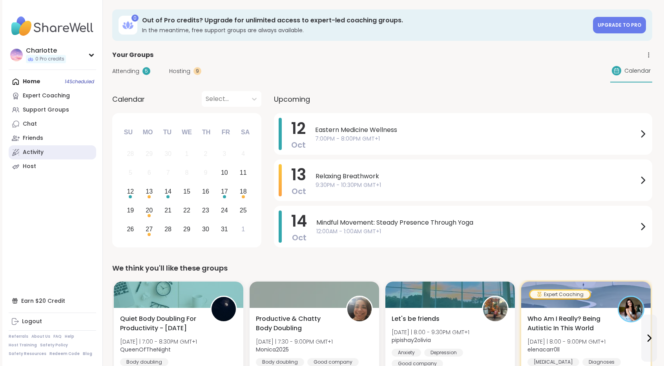
click at [42, 151] on div "Activity" at bounding box center [33, 152] width 21 height 8
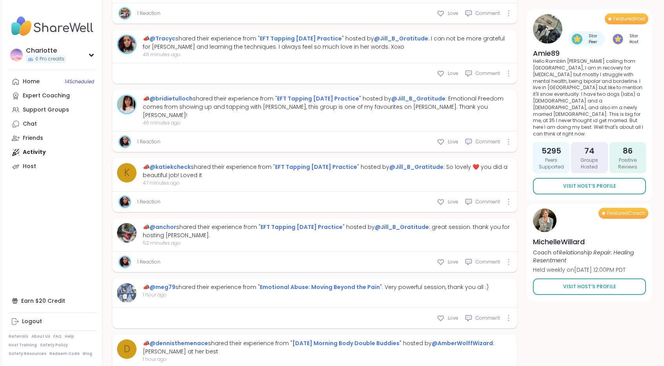
type textarea "*"
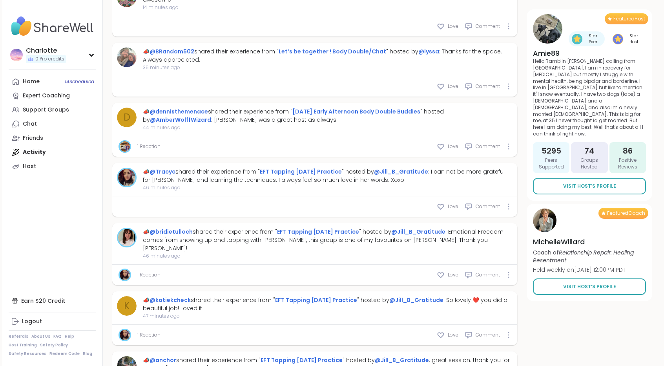
scroll to position [480, 0]
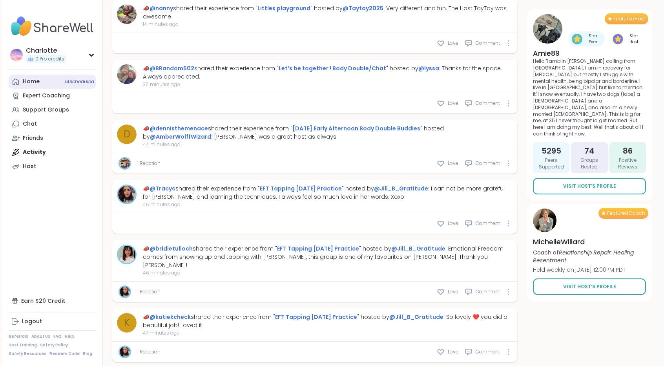
click at [44, 84] on link "Home 14 Scheduled" at bounding box center [53, 82] width 88 height 14
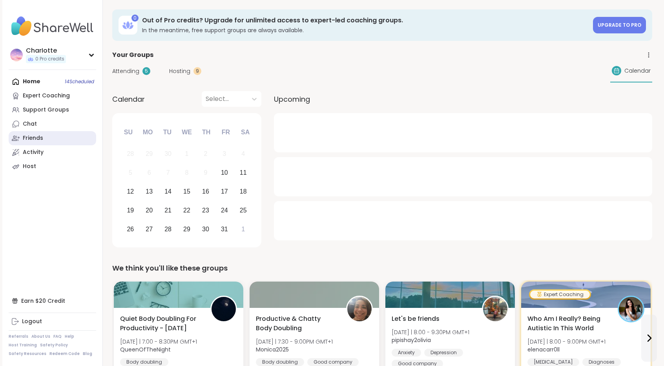
click at [41, 135] on div "Friends" at bounding box center [33, 138] width 20 height 8
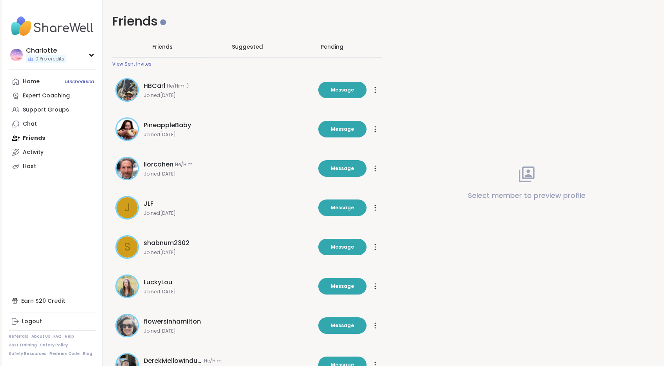
click at [346, 48] on div "Pending" at bounding box center [332, 46] width 82 height 20
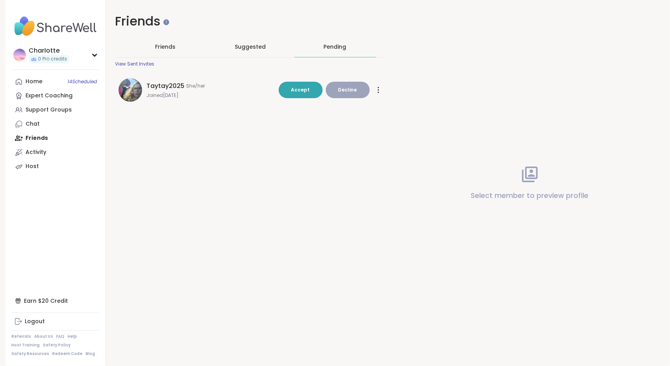
click at [244, 44] on span "Suggested" at bounding box center [250, 47] width 31 height 8
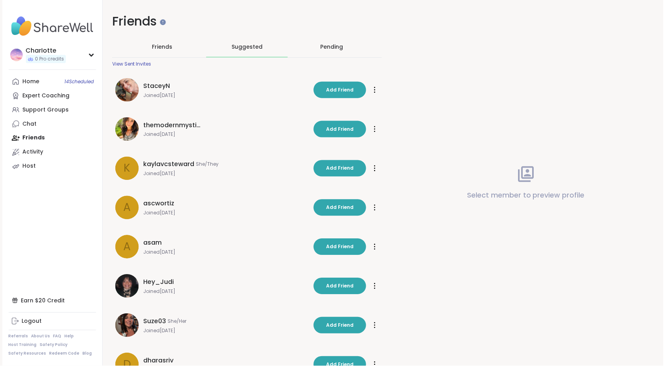
click at [168, 42] on div "Friends" at bounding box center [163, 46] width 82 height 20
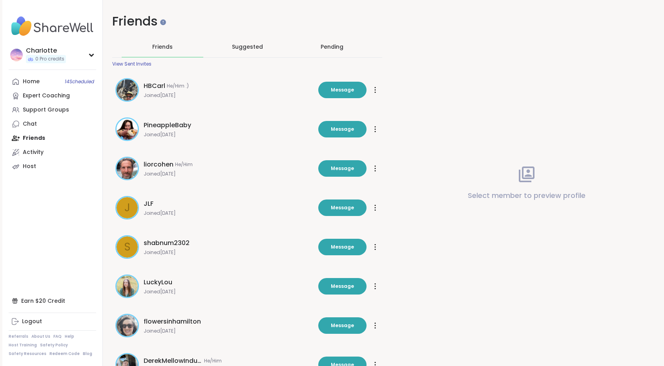
click at [148, 62] on div "View Sent Invites" at bounding box center [131, 64] width 39 height 6
click at [149, 243] on span "shabnum2302" at bounding box center [167, 242] width 46 height 9
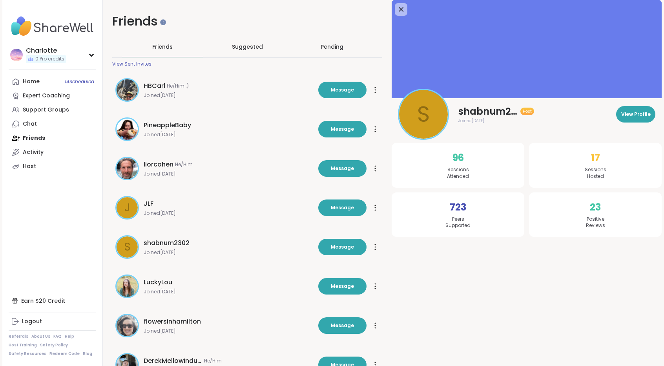
click at [144, 283] on span "LuckyLou" at bounding box center [158, 281] width 29 height 9
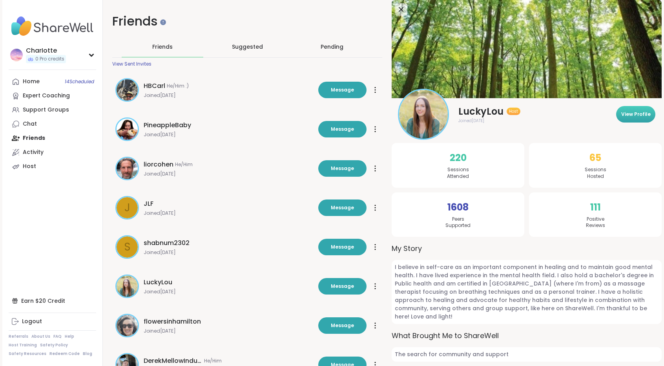
click at [634, 117] on span "View Profile" at bounding box center [635, 114] width 29 height 7
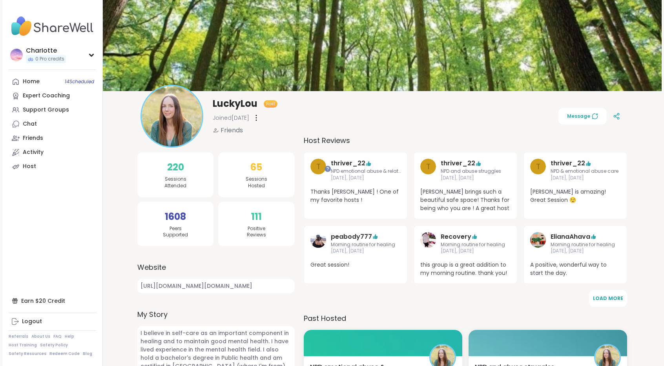
scroll to position [8, 0]
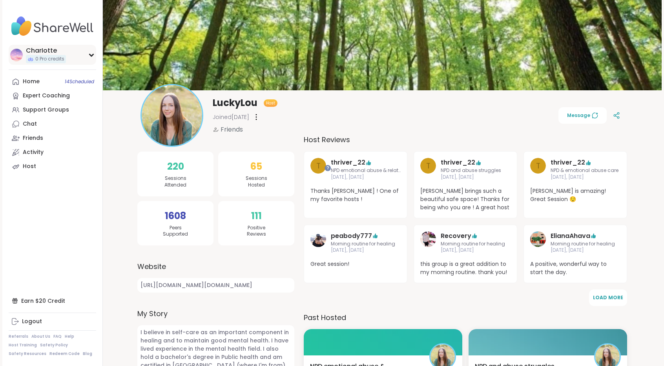
click at [64, 53] on div "CharIotte" at bounding box center [46, 50] width 40 height 9
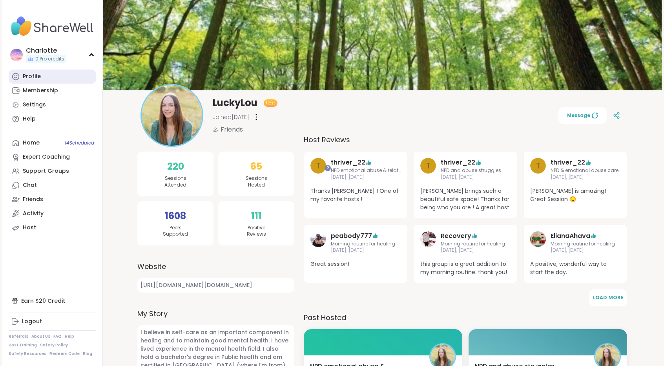
click at [50, 73] on link "Profile" at bounding box center [53, 76] width 88 height 14
